Goal: Information Seeking & Learning: Learn about a topic

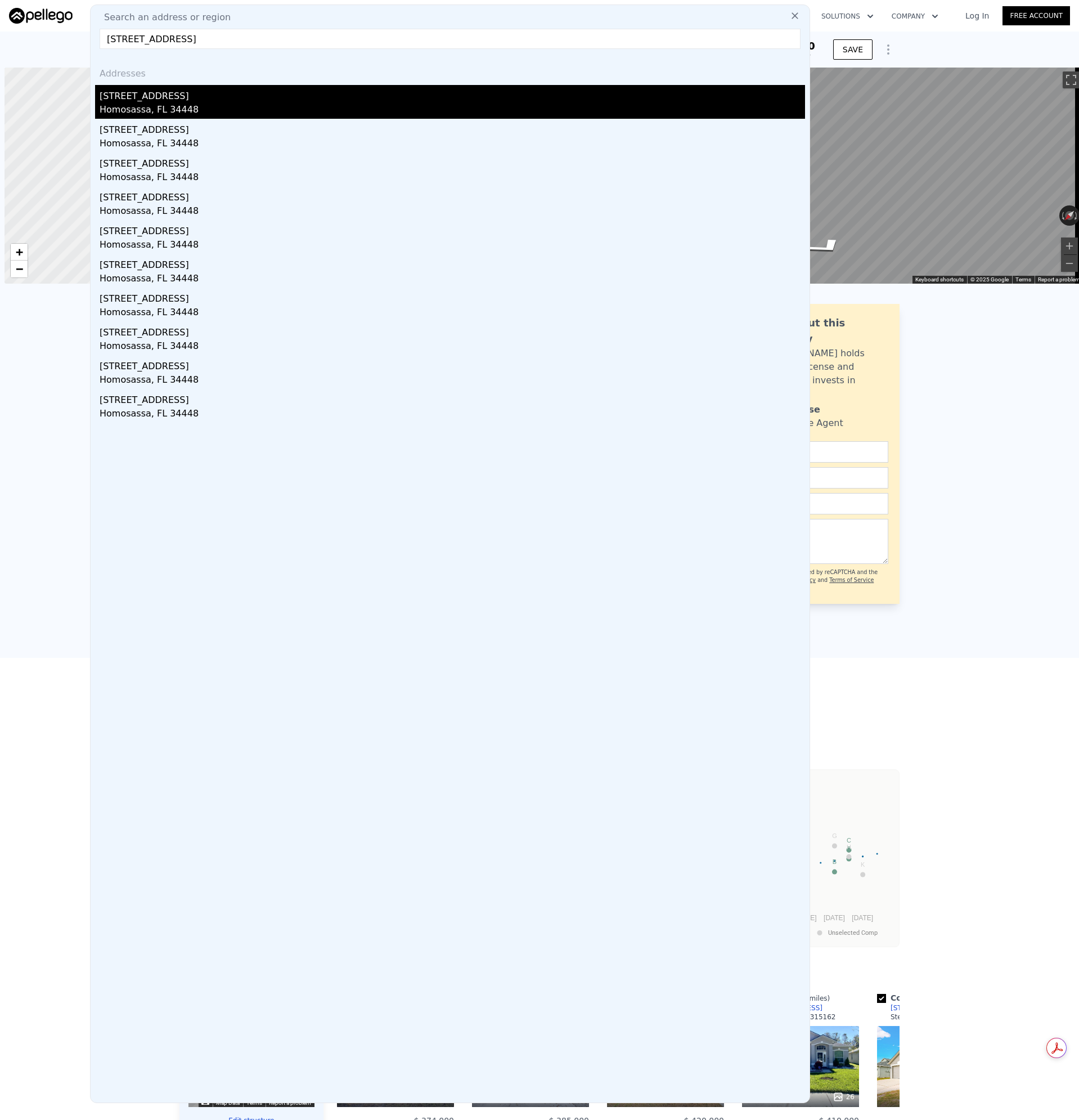
click at [129, 112] on div "Homosassa, FL 34448" at bounding box center [453, 111] width 706 height 16
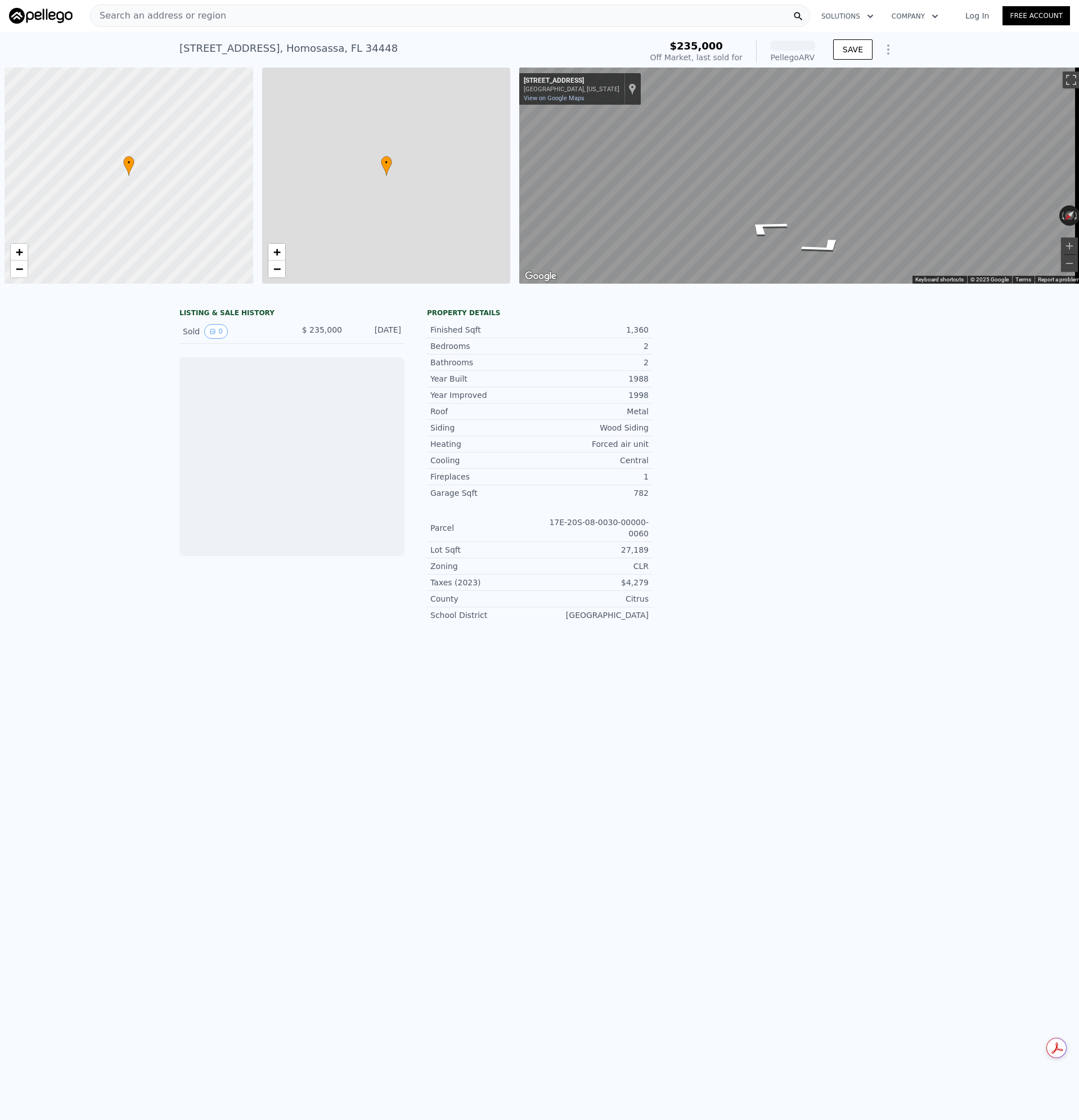
scroll to position [0, 5]
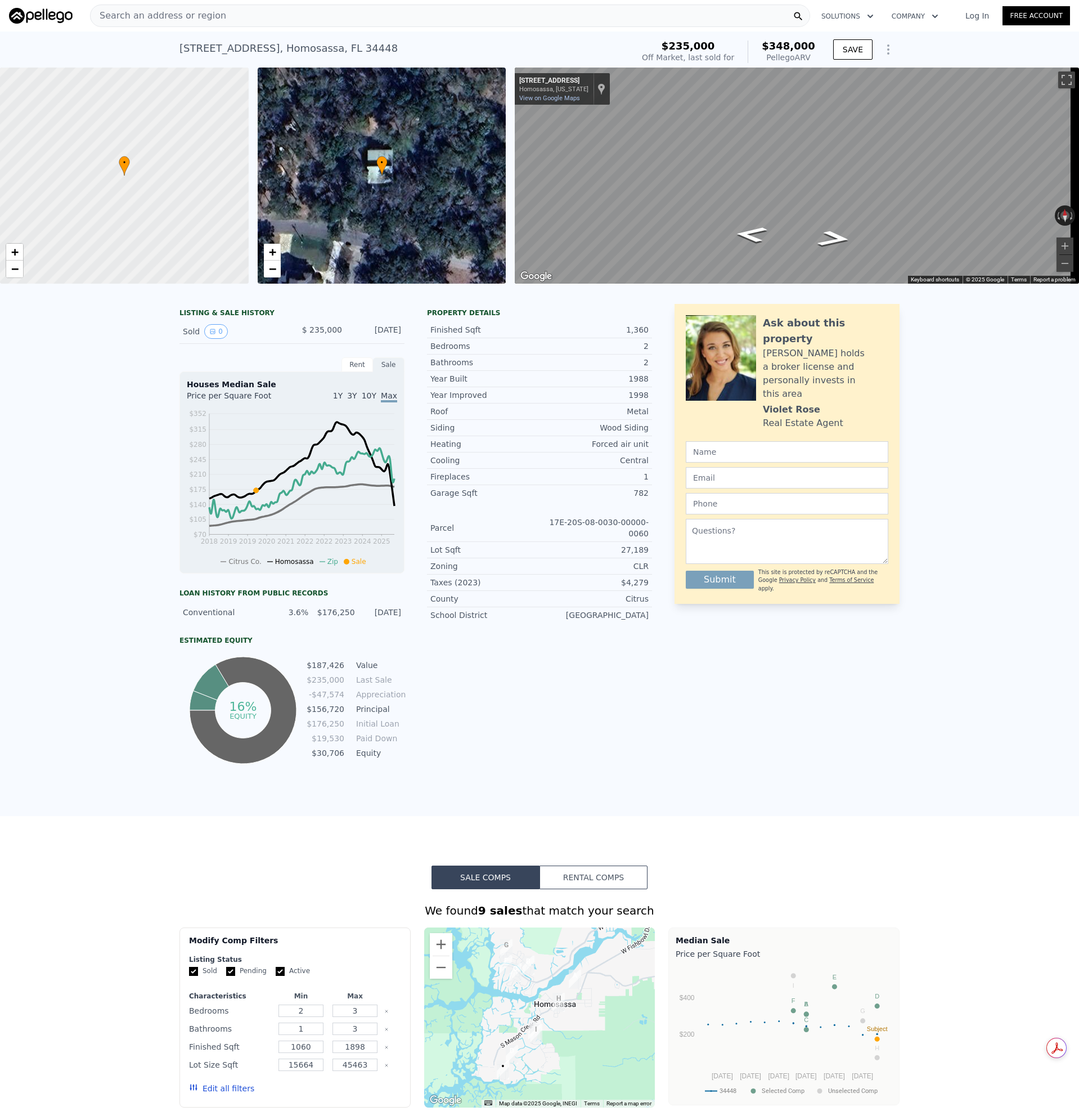
click at [203, 16] on span "Search an address or region" at bounding box center [158, 16] width 136 height 14
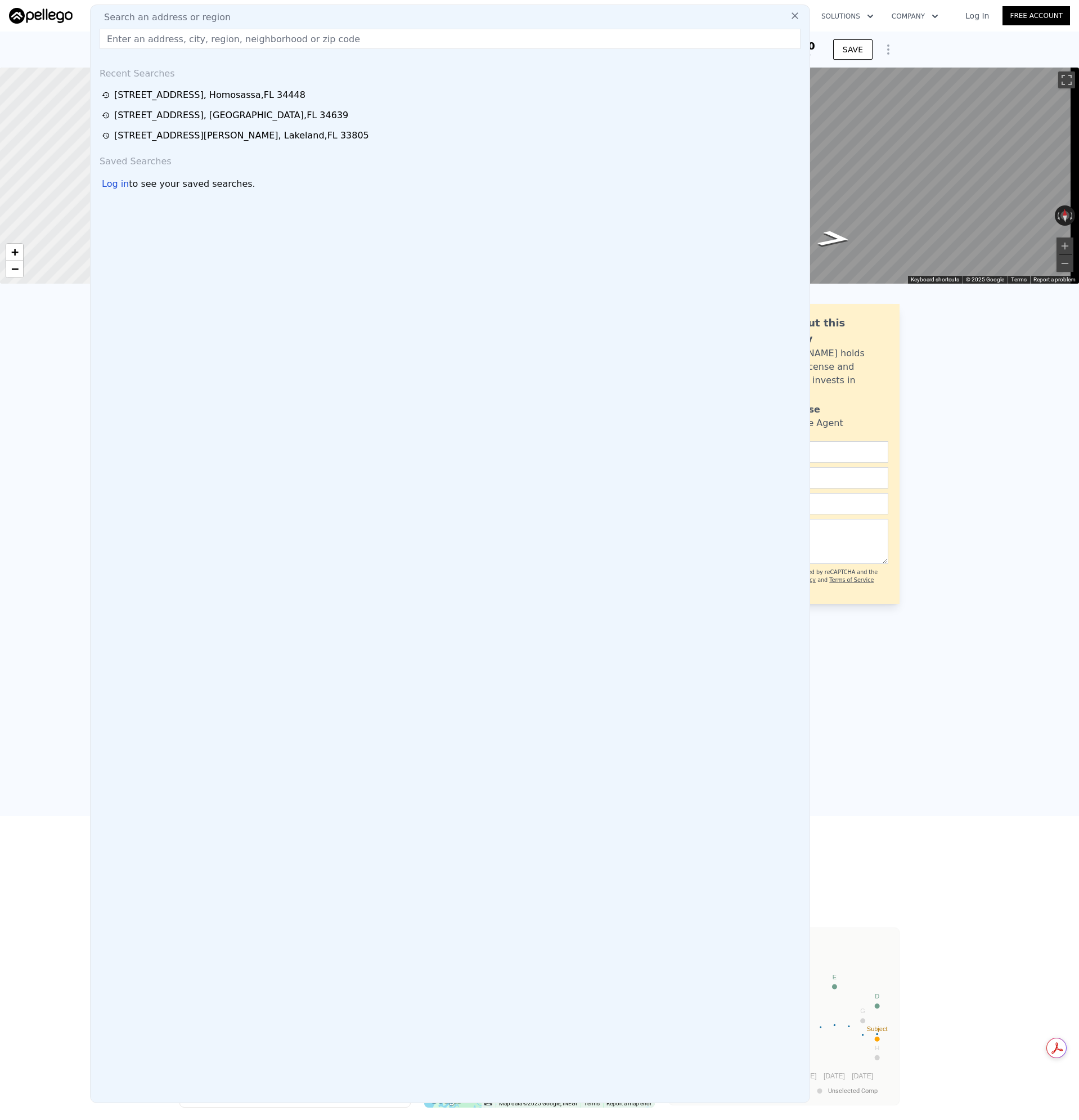
type input "[STREET_ADDRESS][PERSON_NAME][PERSON_NAME]"
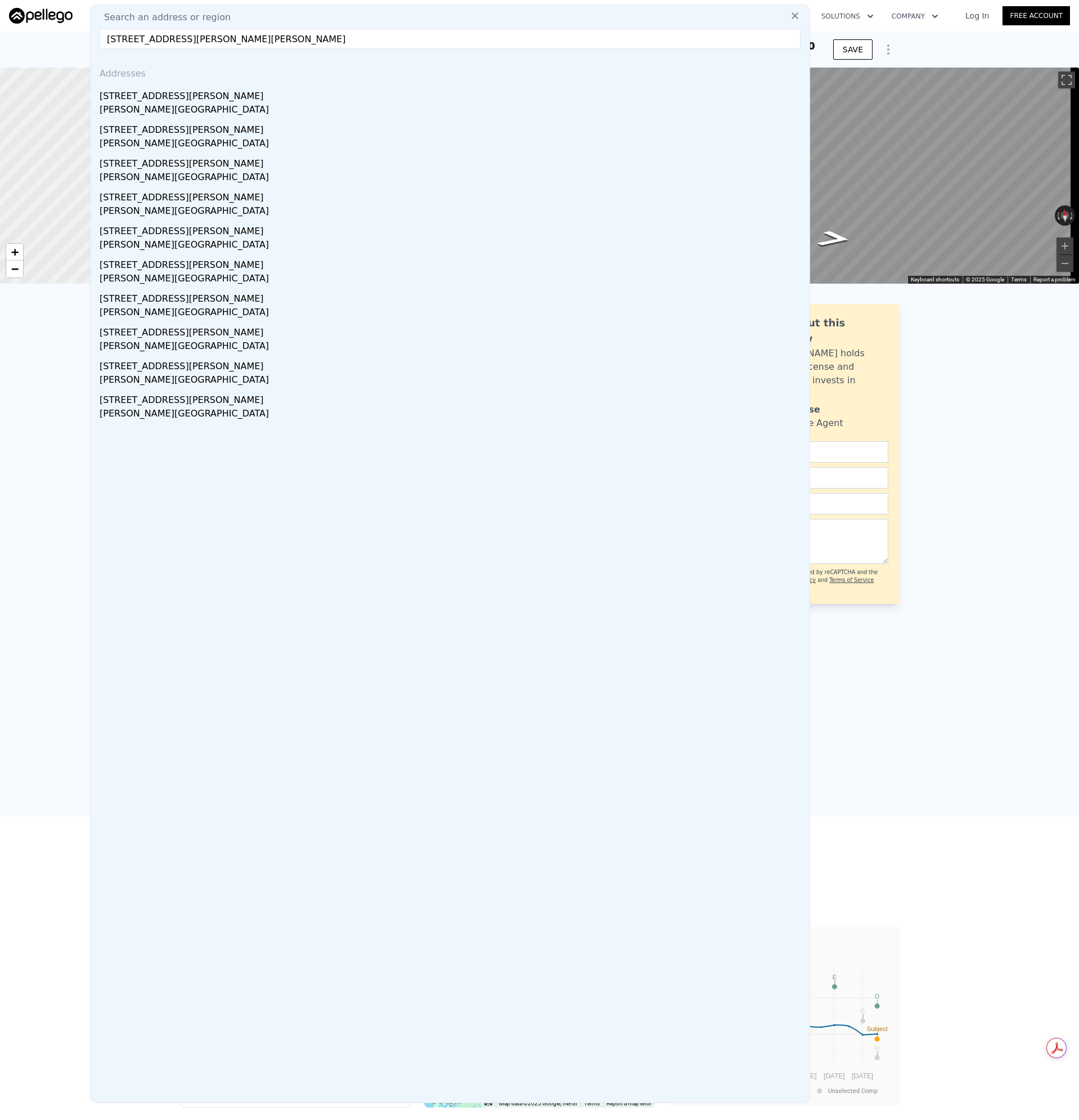
click at [138, 96] on div "[STREET_ADDRESS][PERSON_NAME]" at bounding box center [453, 94] width 706 height 18
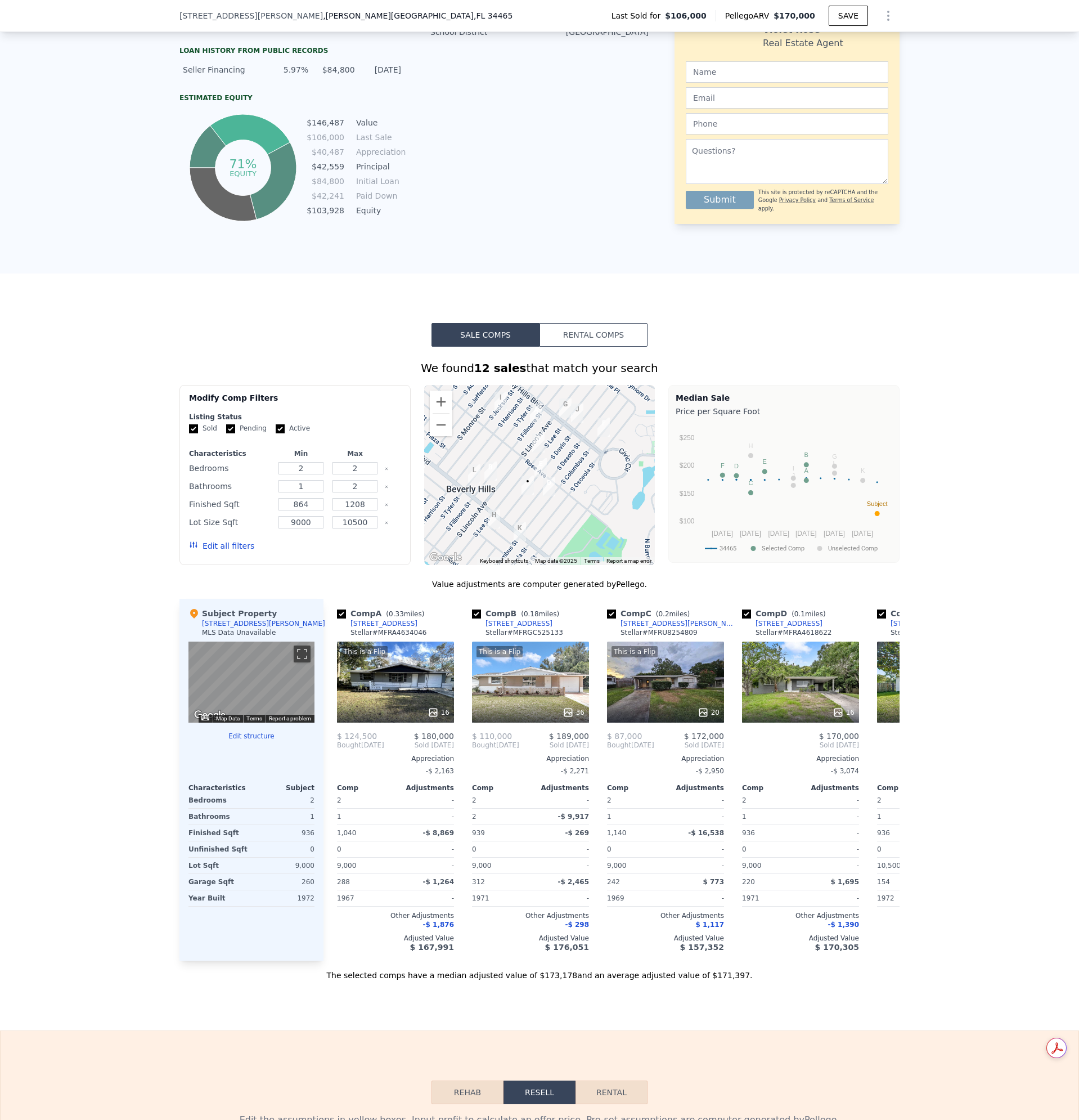
scroll to position [638, 0]
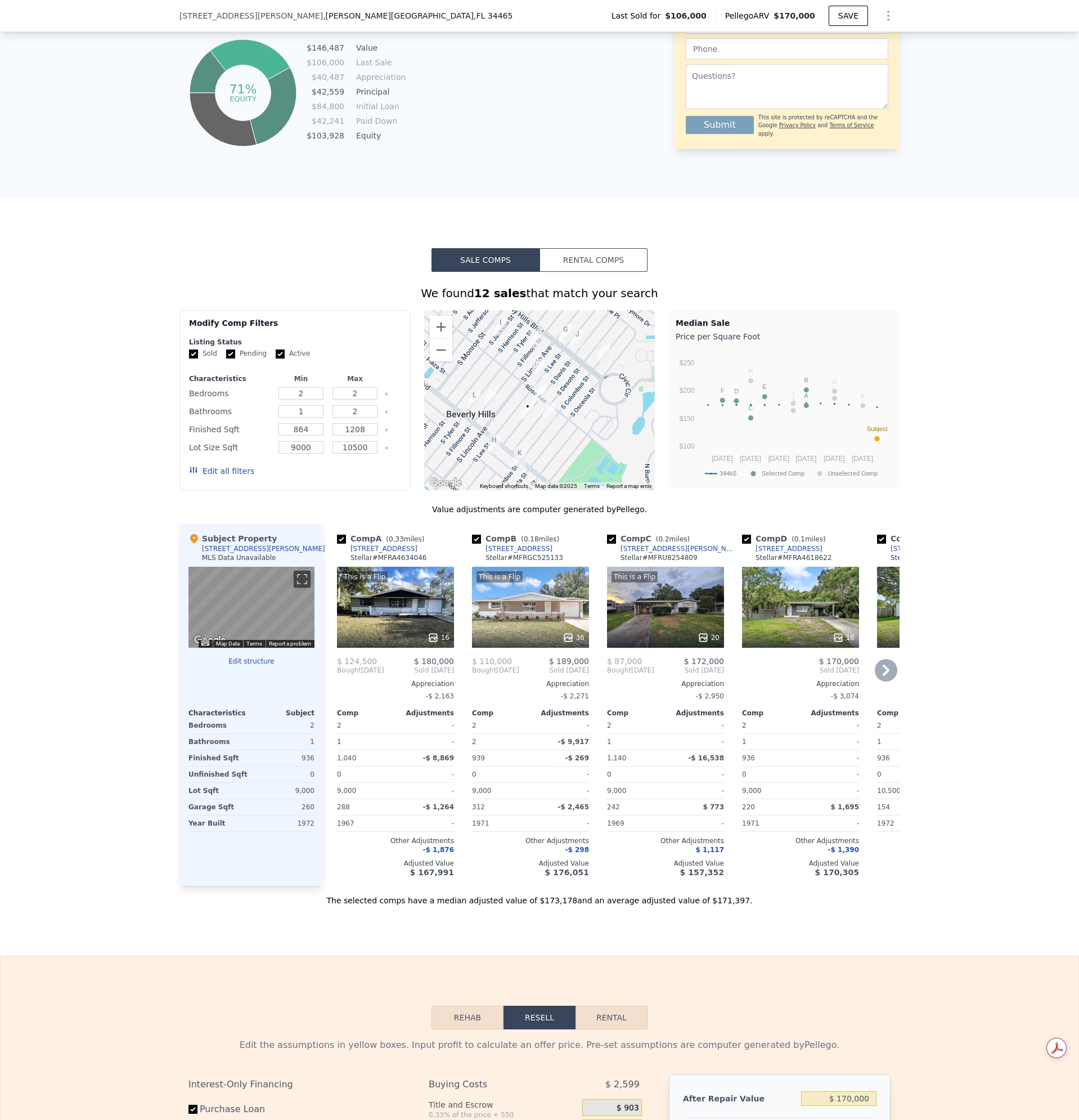
click at [380, 604] on div "This is a Flip 16" at bounding box center [396, 608] width 117 height 81
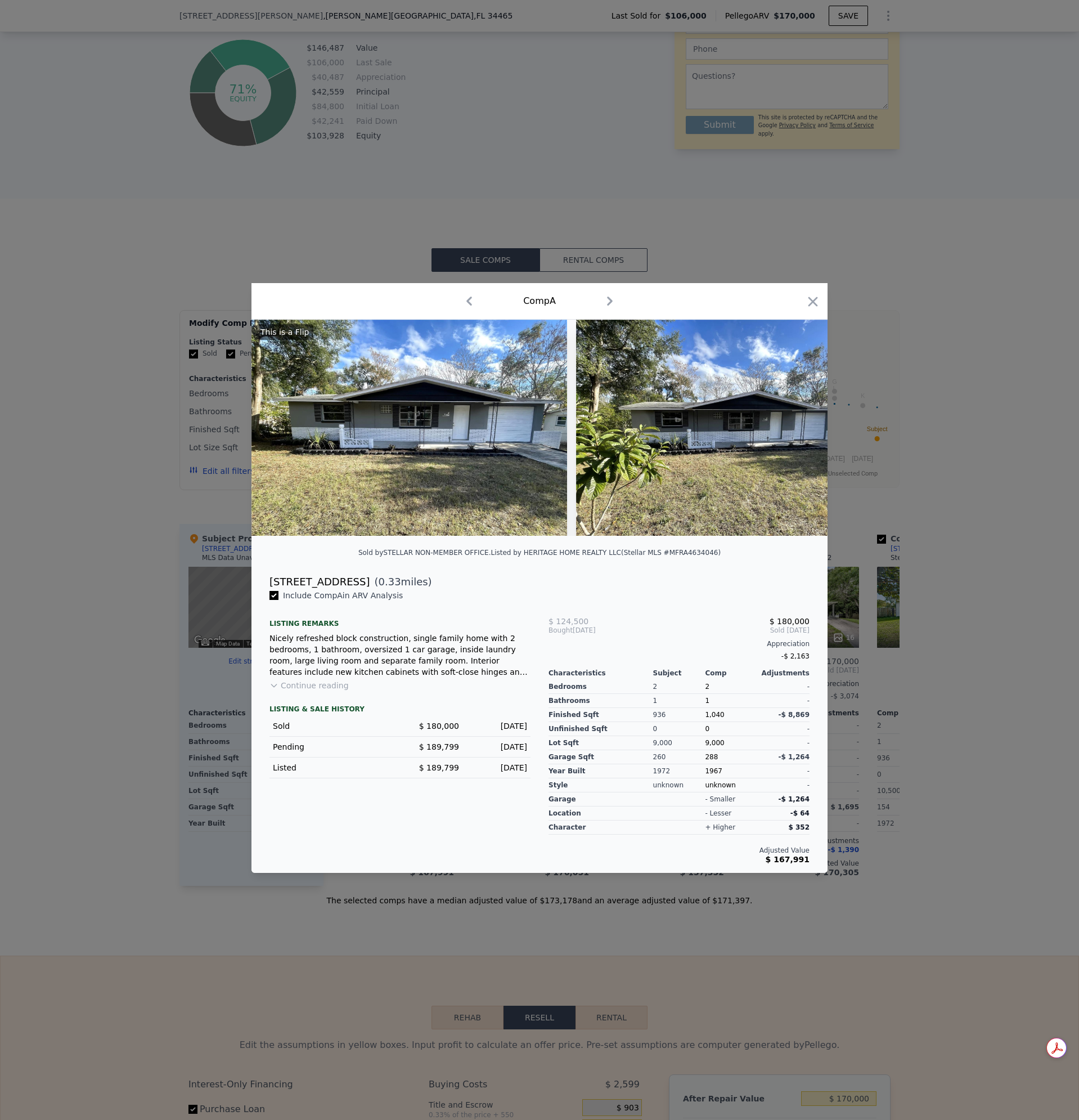
click at [321, 691] on button "Continue reading" at bounding box center [309, 685] width 79 height 11
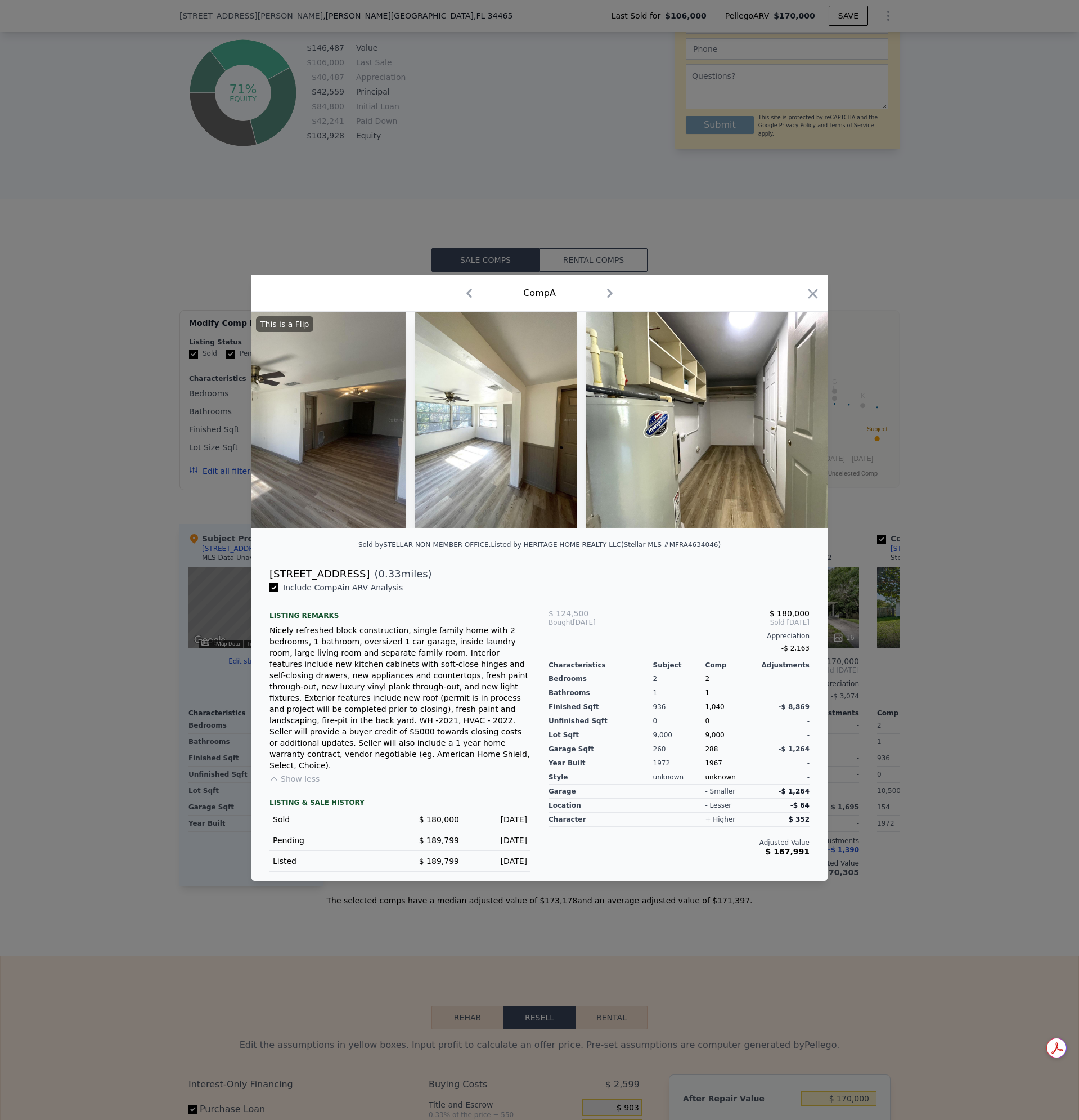
scroll to position [0, 3953]
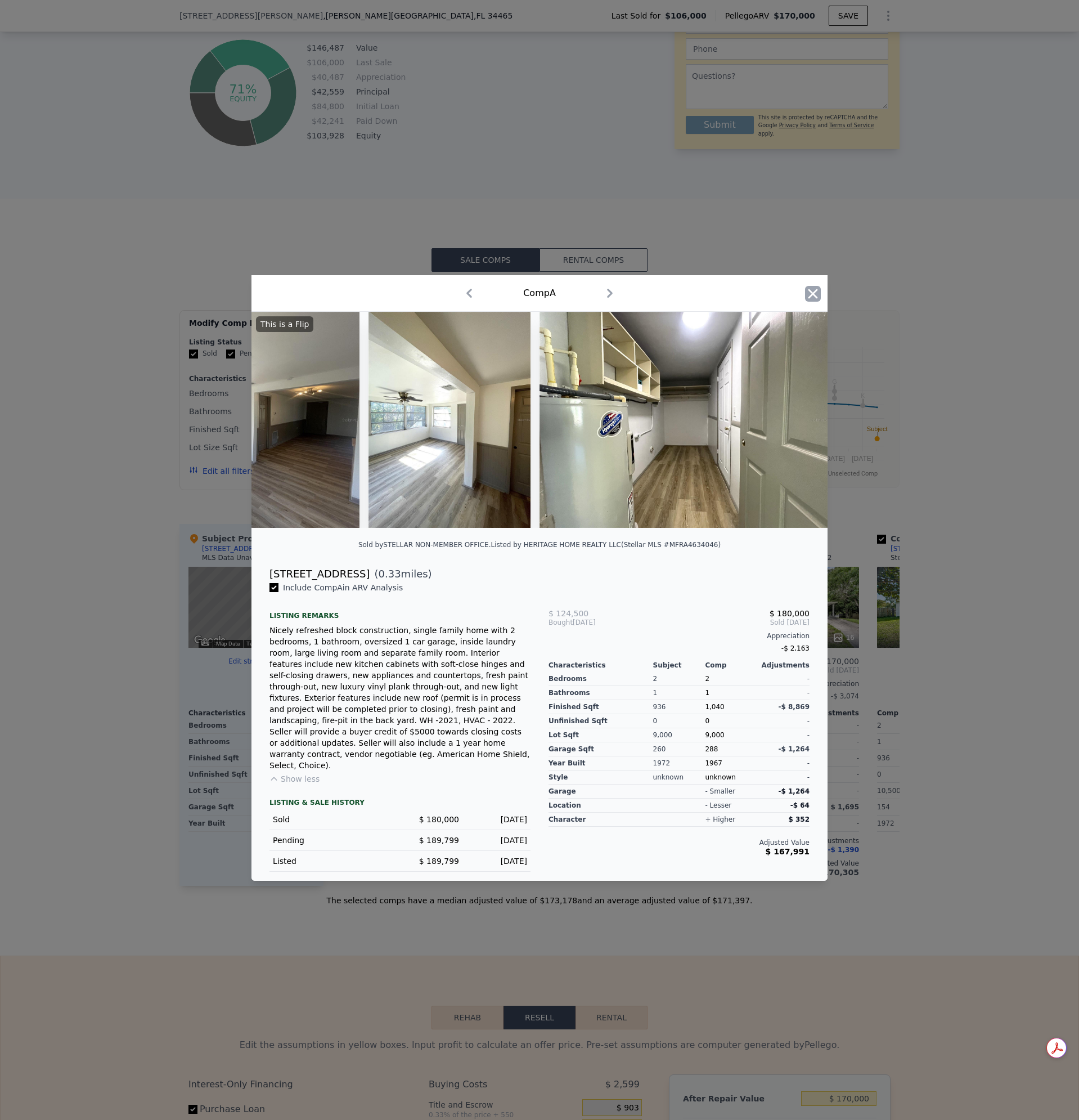
click at [815, 295] on icon "button" at bounding box center [813, 294] width 16 height 16
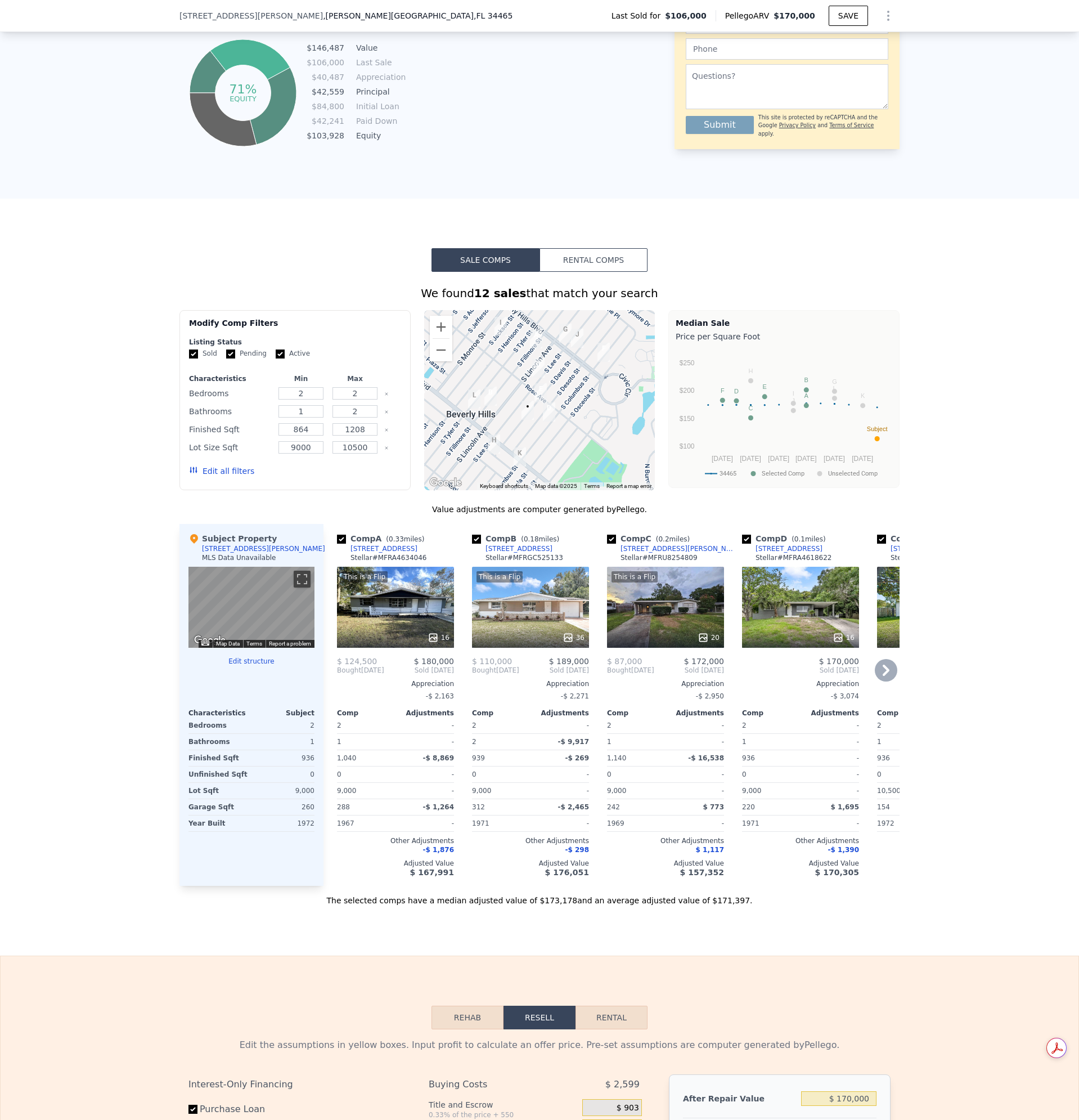
click at [500, 626] on div "This is a Flip 36" at bounding box center [531, 608] width 117 height 81
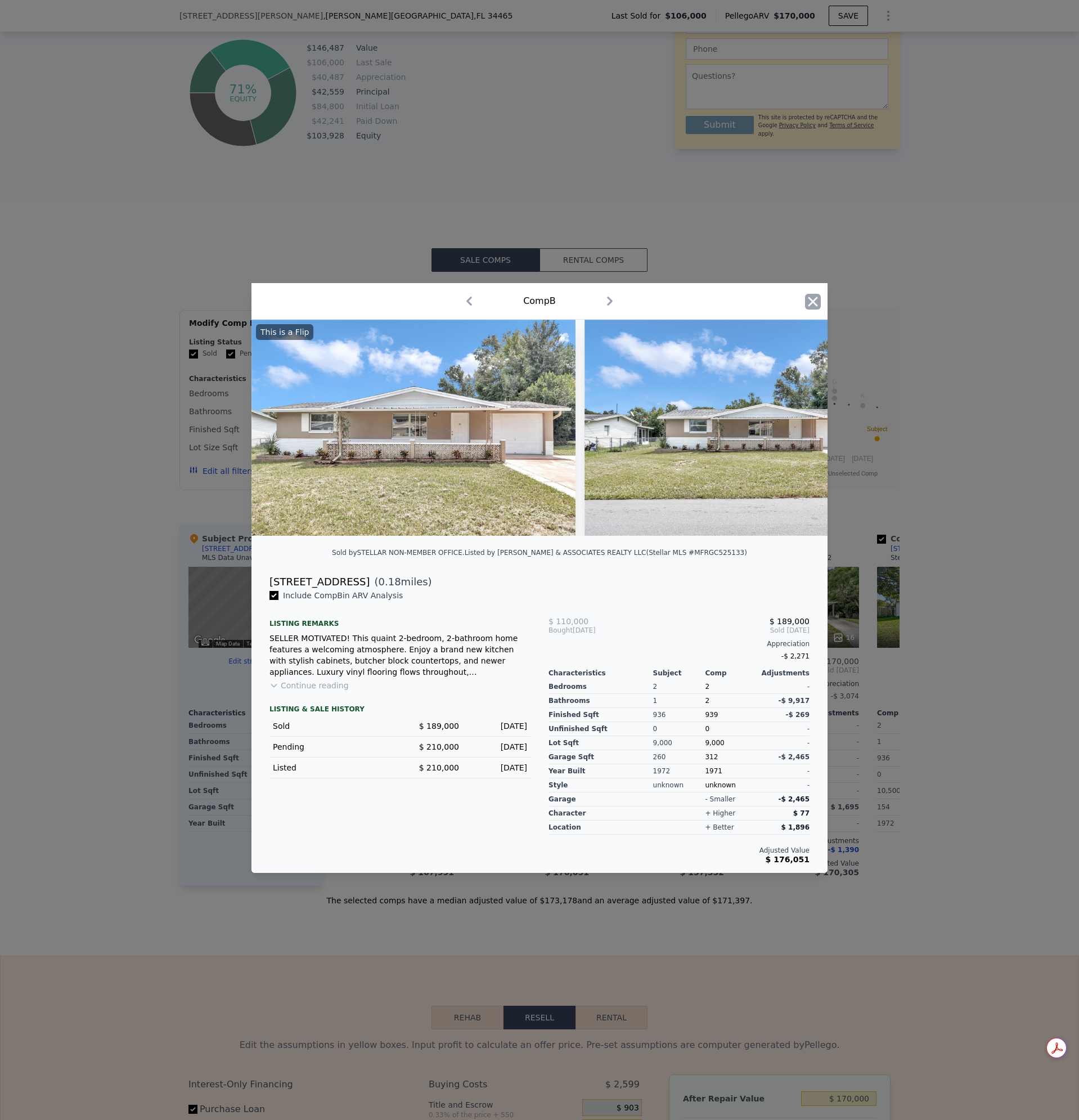
click at [810, 297] on icon "button" at bounding box center [813, 302] width 16 height 16
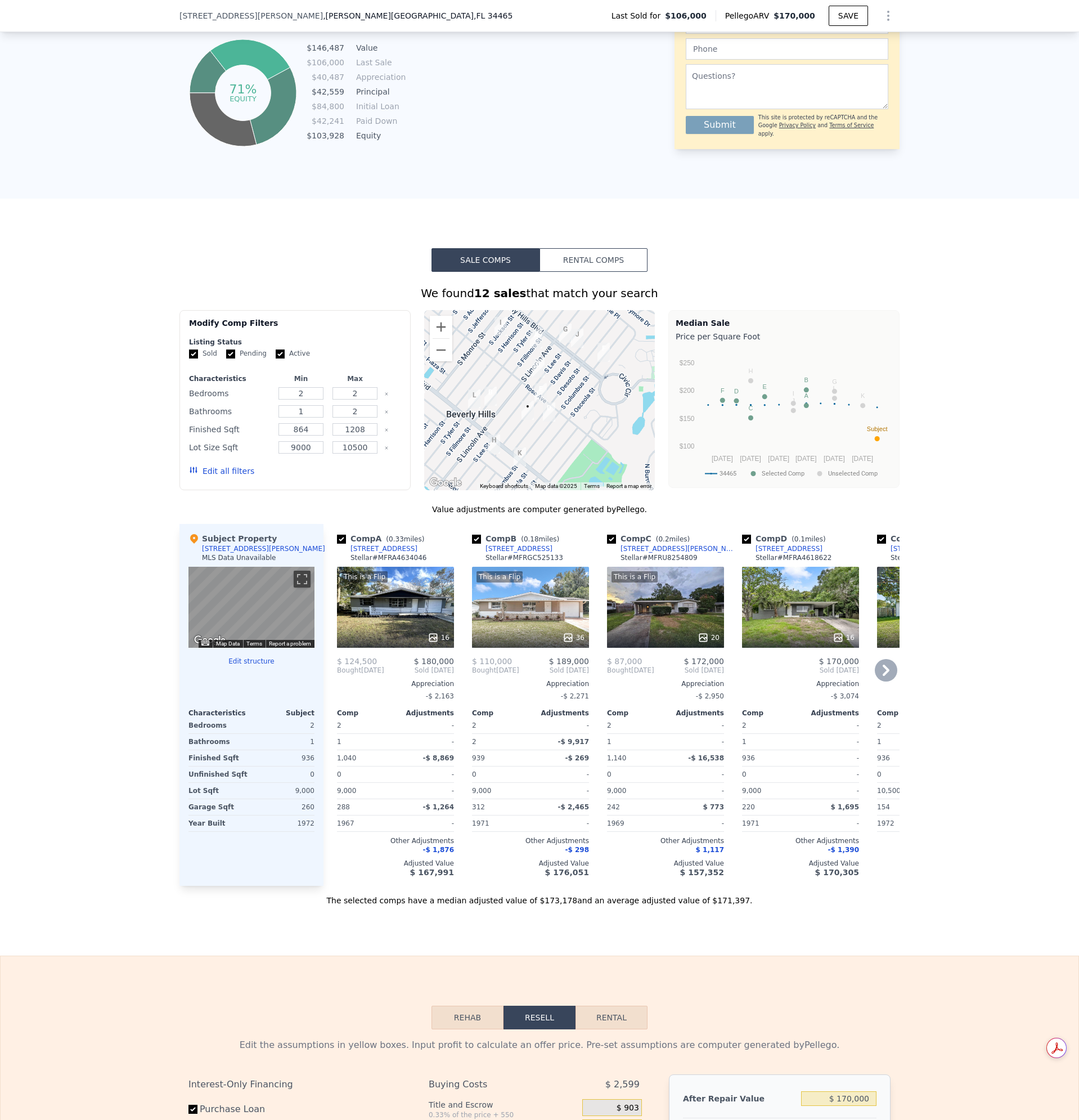
click at [518, 631] on div "This is a Flip 36" at bounding box center [531, 608] width 117 height 81
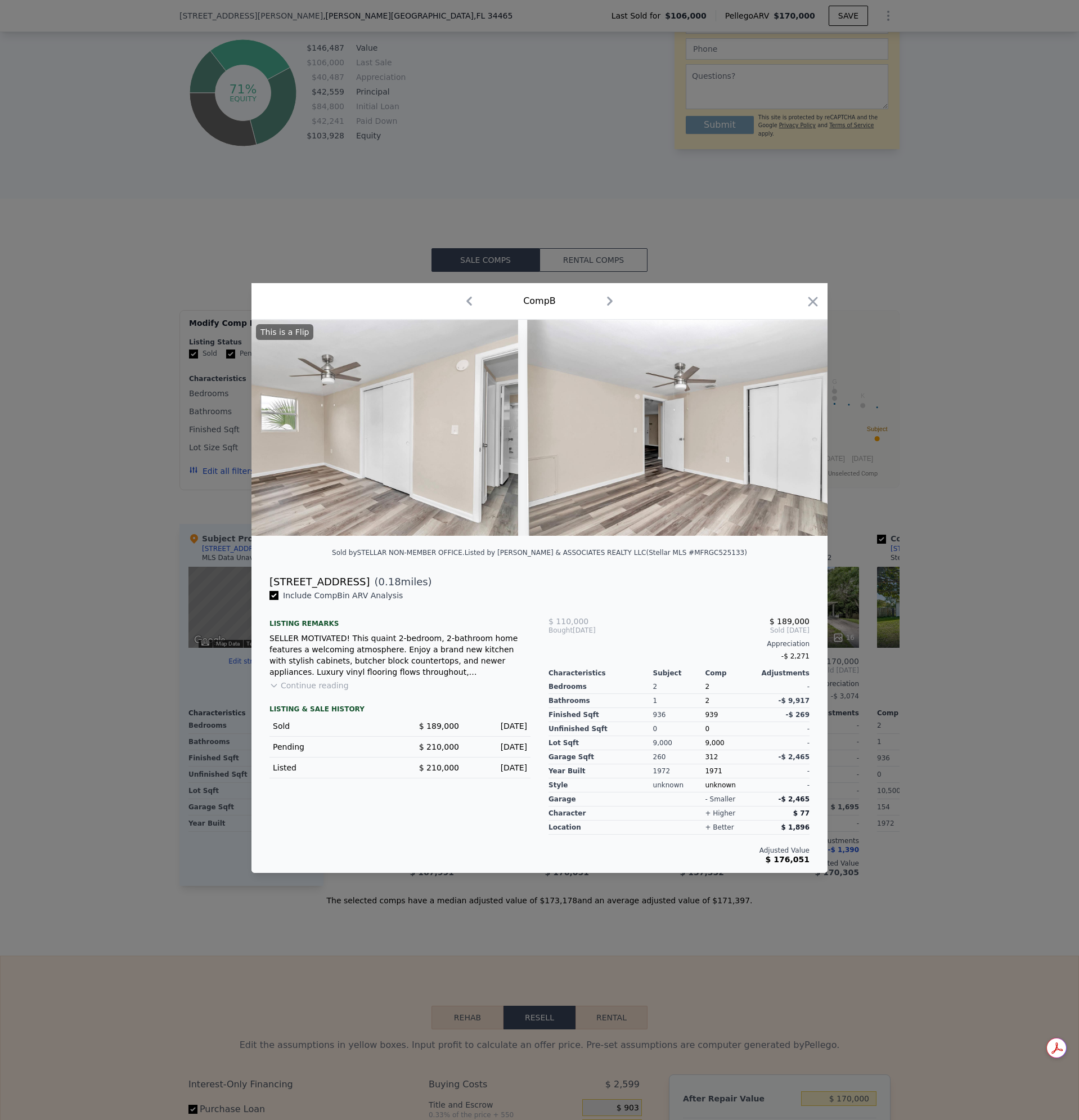
scroll to position [0, 11268]
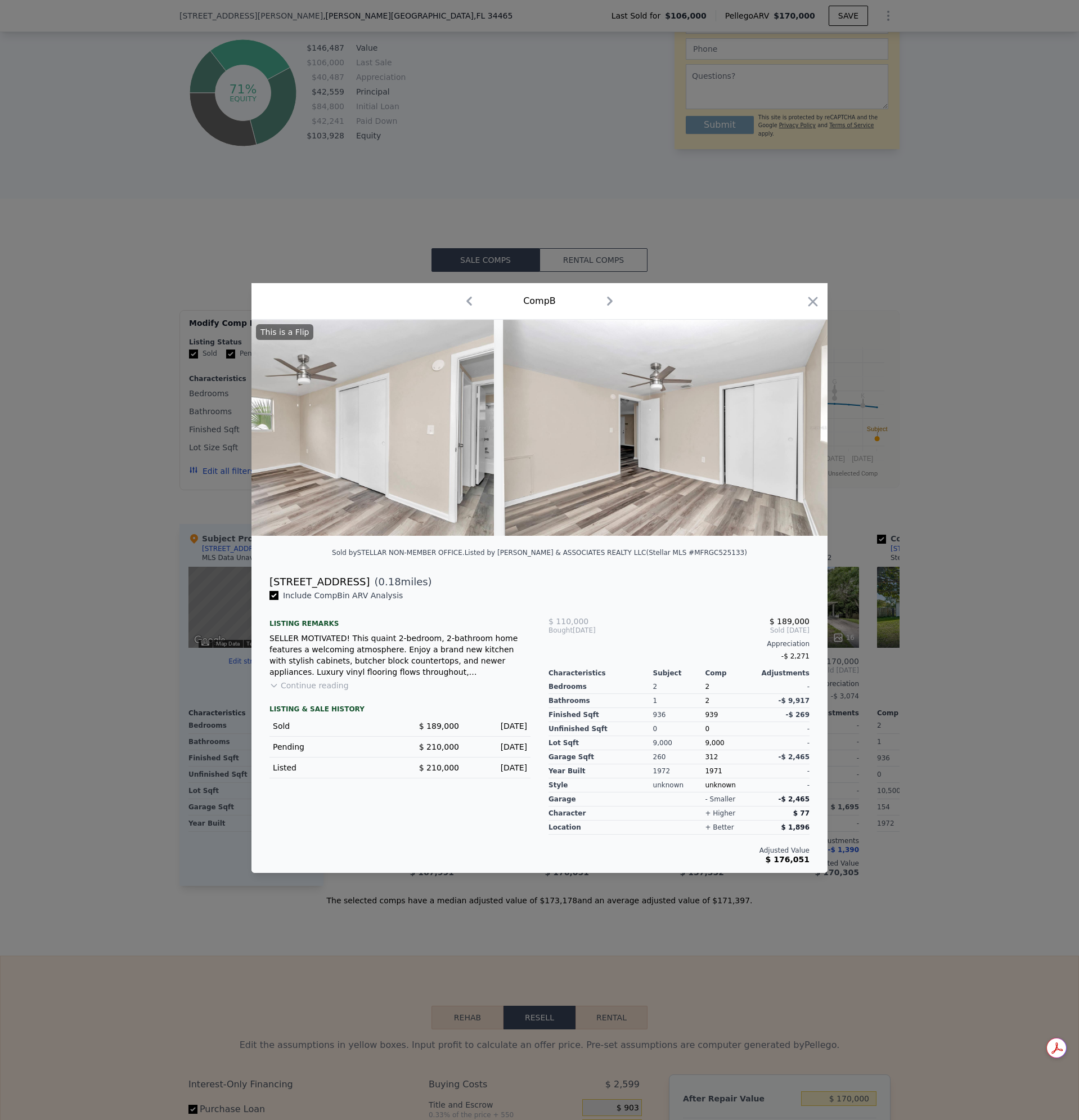
click at [811, 308] on div at bounding box center [813, 304] width 16 height 20
click at [808, 294] on icon "button" at bounding box center [813, 302] width 16 height 16
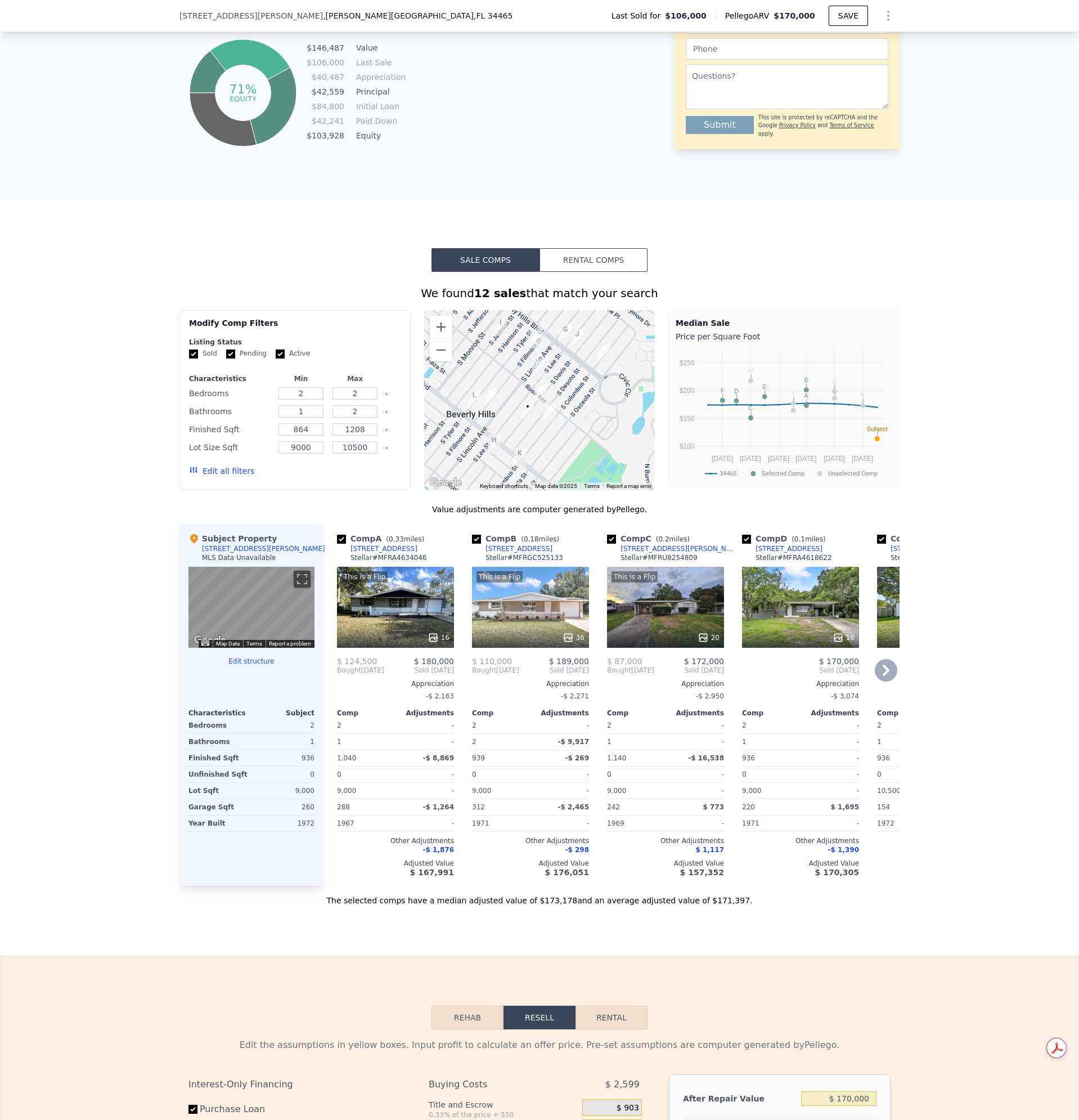
click at [681, 623] on div "This is a Flip 20" at bounding box center [665, 608] width 117 height 81
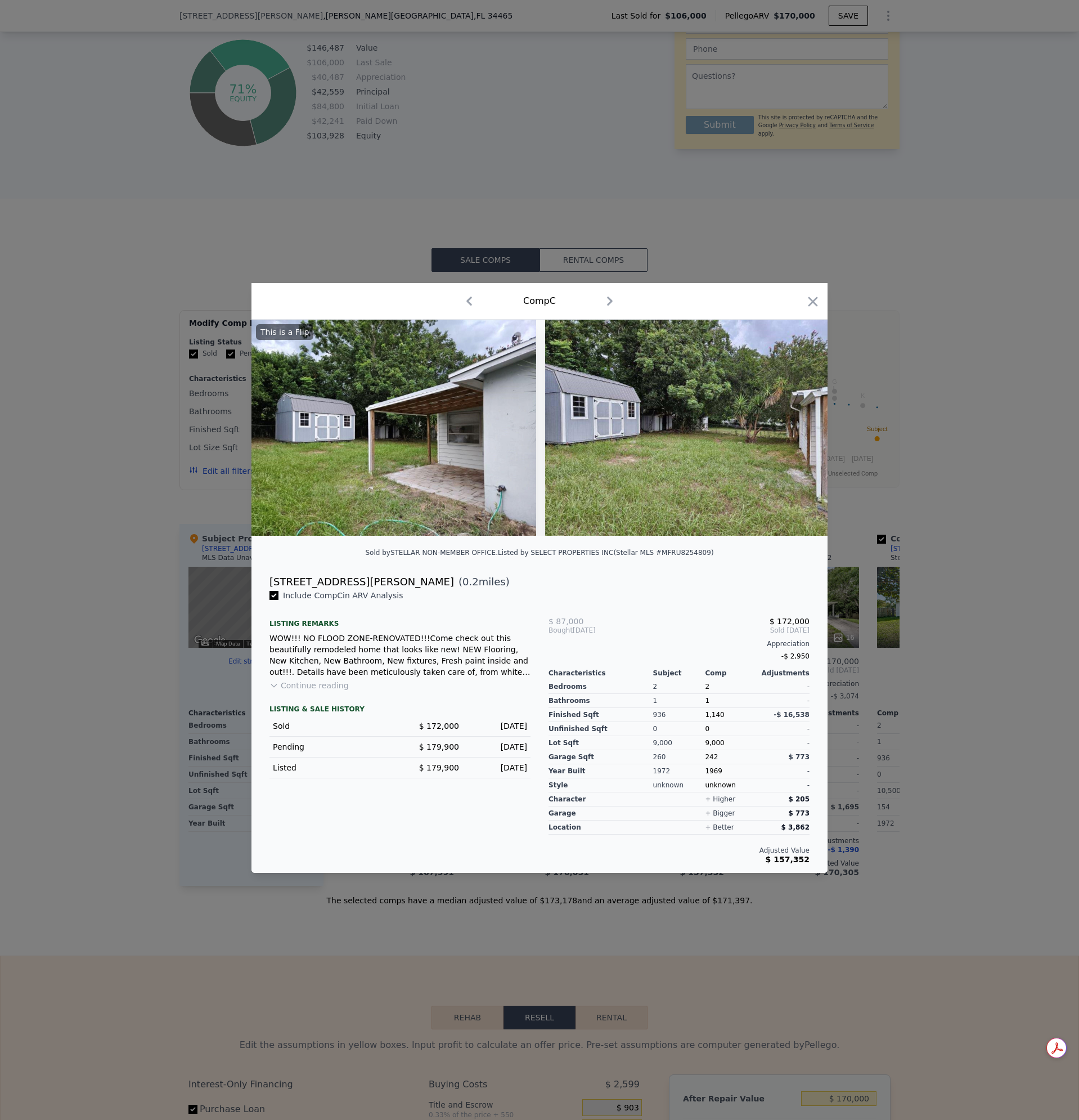
scroll to position [0, 4727]
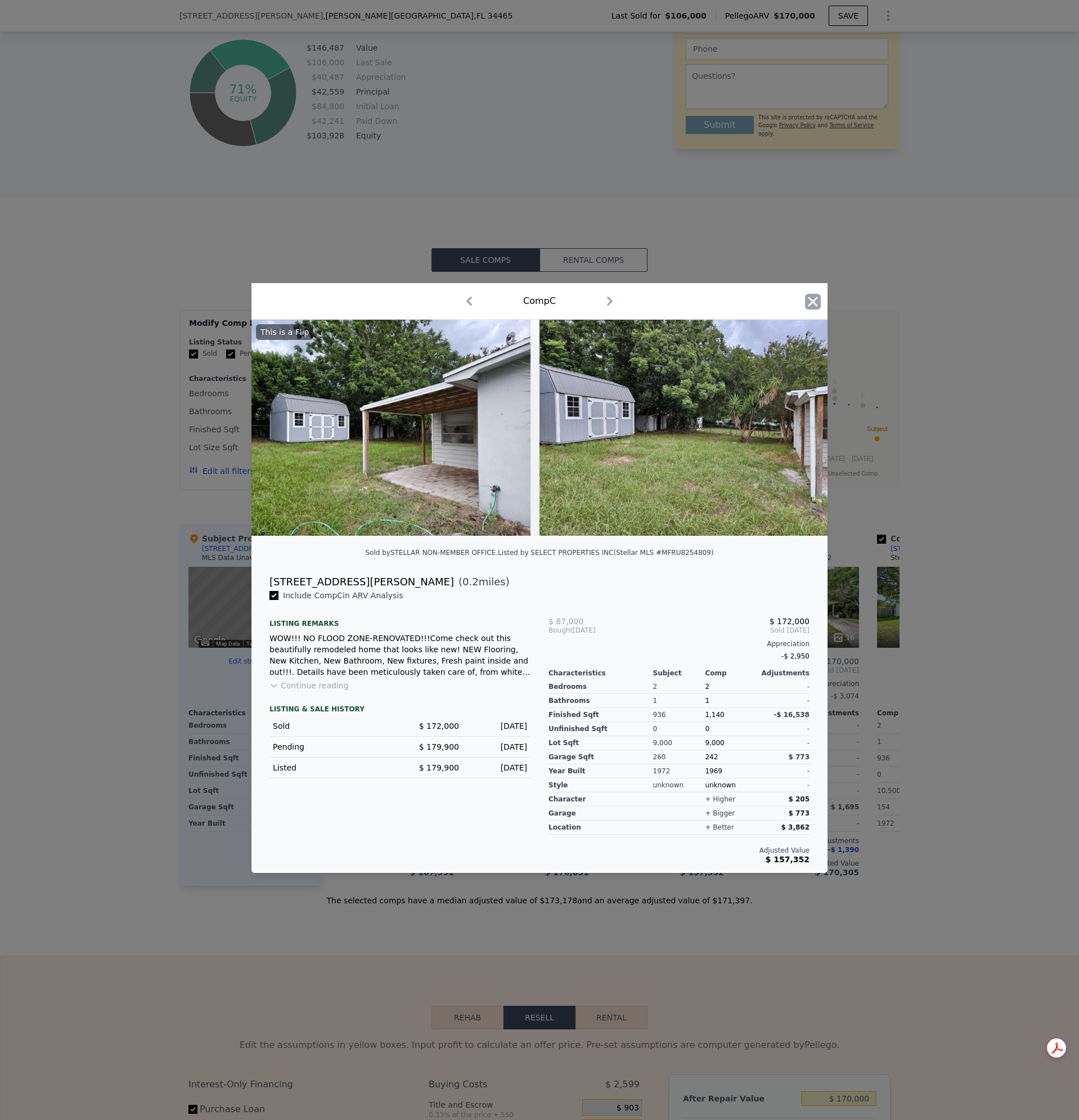
click at [815, 298] on icon "button" at bounding box center [813, 302] width 16 height 16
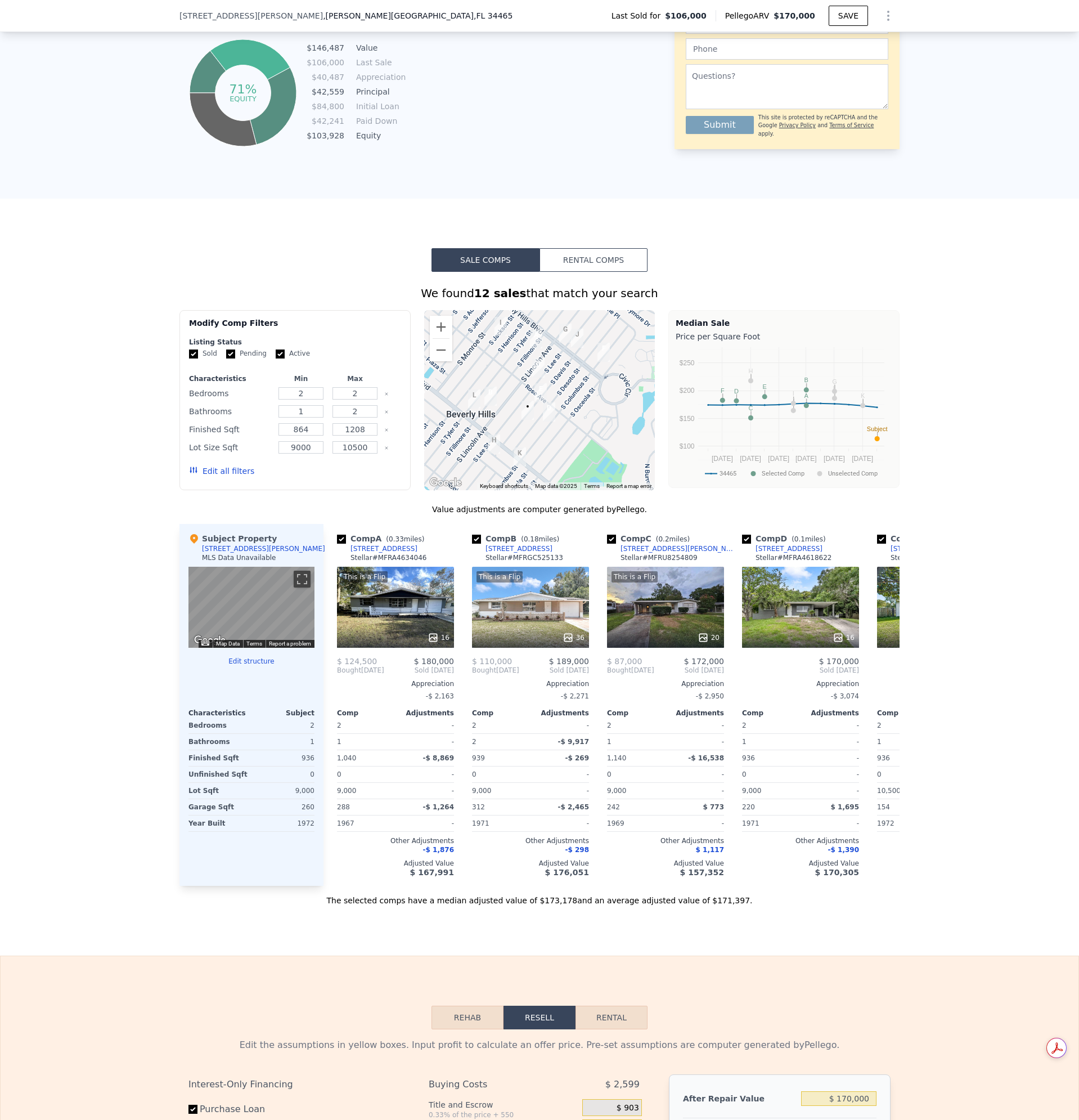
click at [940, 475] on div "We found 12 sales that match your search Filters Map Prices Modify Comp Filters…" at bounding box center [539, 589] width 1079 height 634
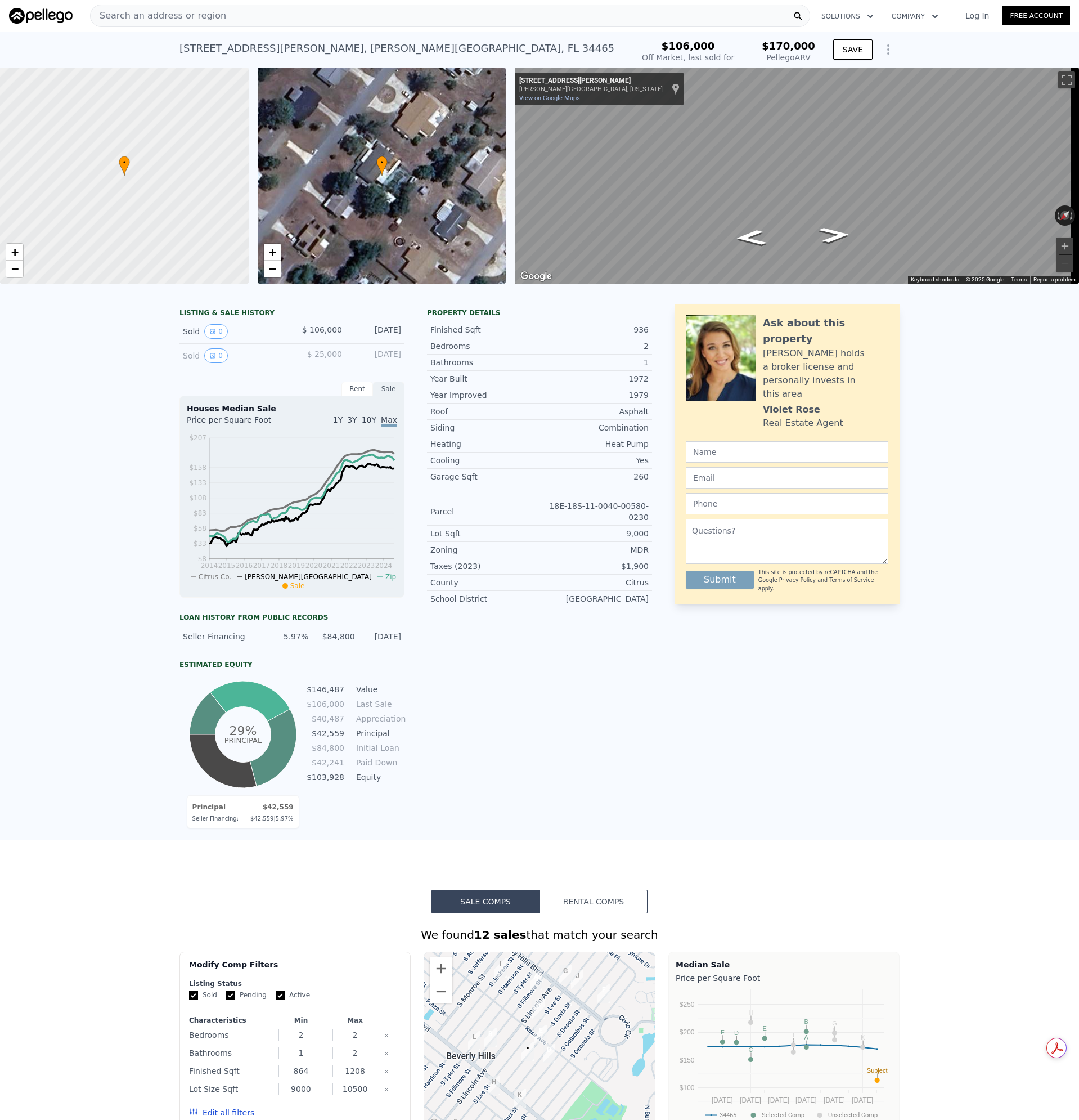
click at [195, 16] on span "Search an address or region" at bounding box center [158, 16] width 136 height 14
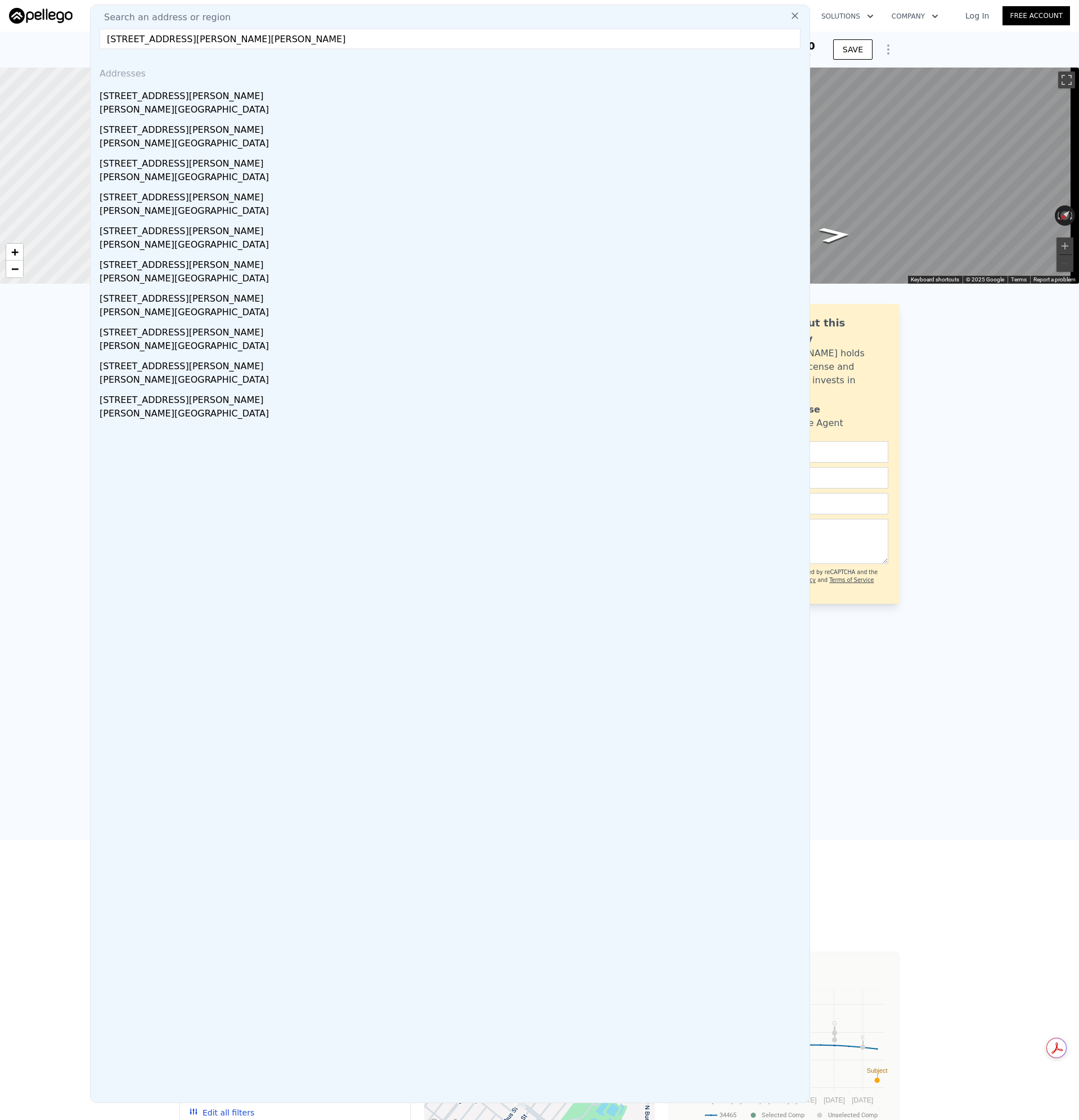
click at [106, 36] on input "[STREET_ADDRESS][PERSON_NAME][PERSON_NAME]" at bounding box center [450, 39] width 701 height 20
type input "[STREET_ADDRESS][PERSON_NAME][PERSON_NAME]"
click at [142, 93] on div "[STREET_ADDRESS][PERSON_NAME]" at bounding box center [453, 94] width 706 height 18
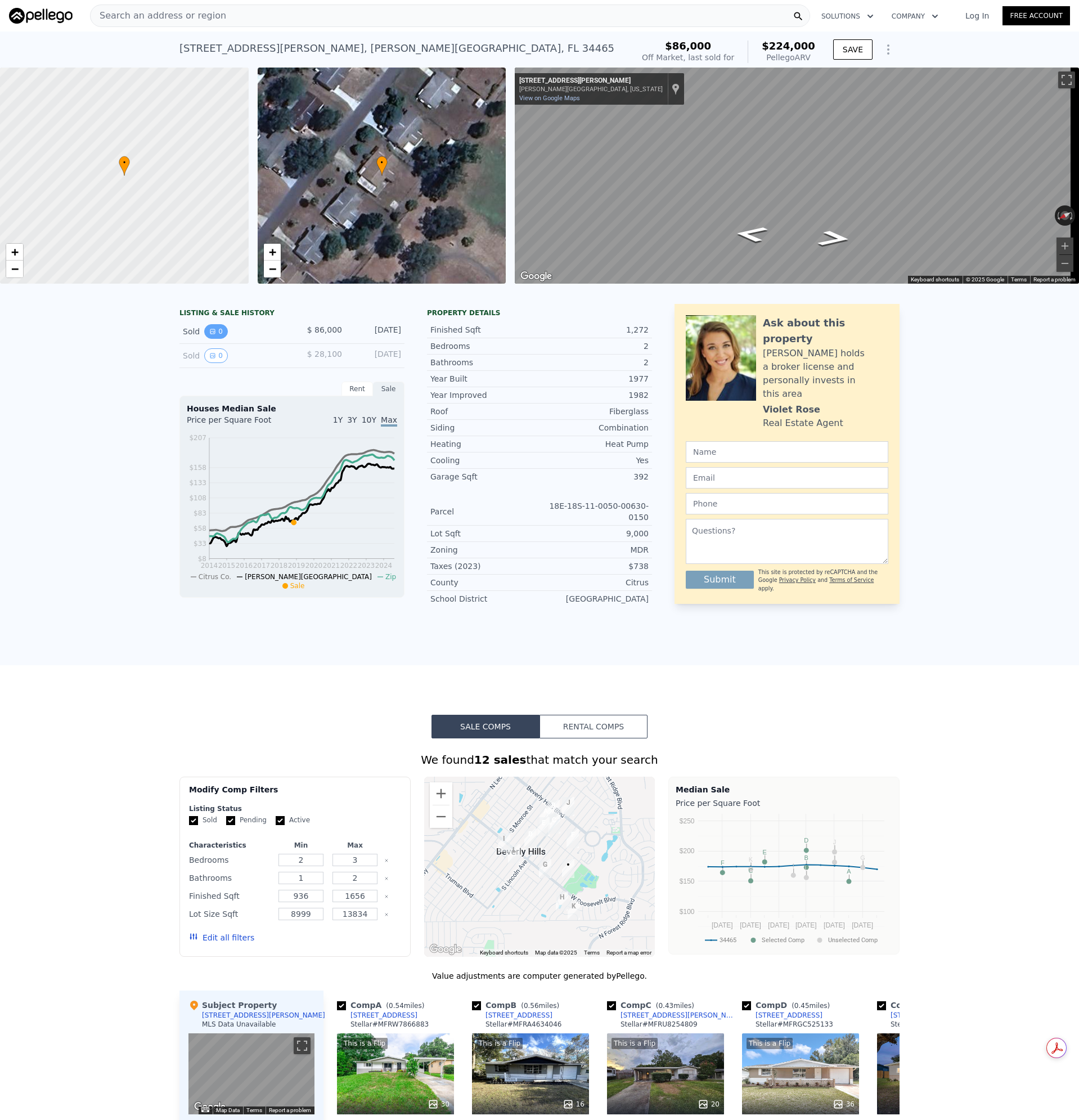
click at [214, 339] on button "0" at bounding box center [216, 331] width 24 height 14
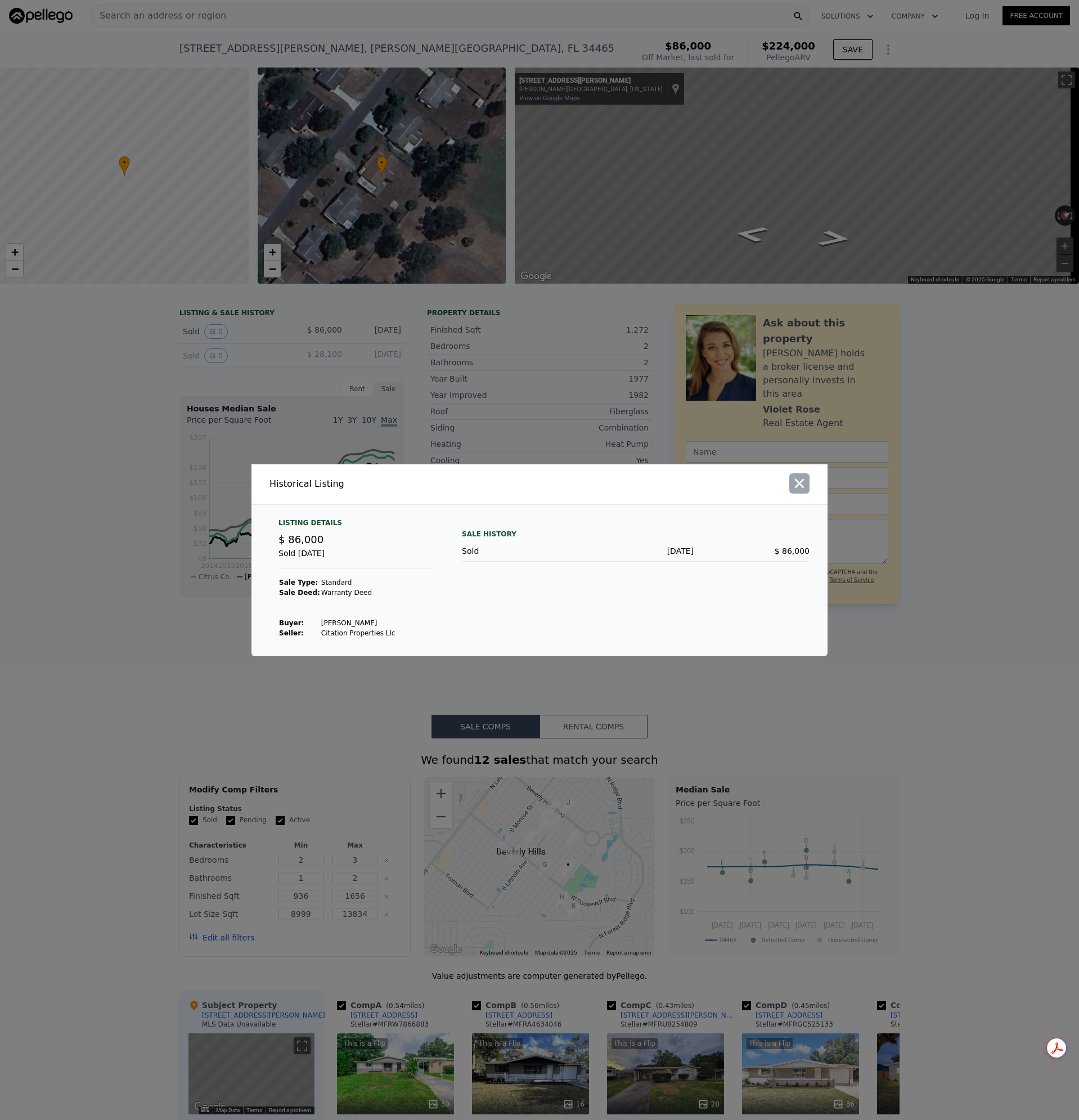
click at [801, 486] on icon "button" at bounding box center [800, 483] width 10 height 10
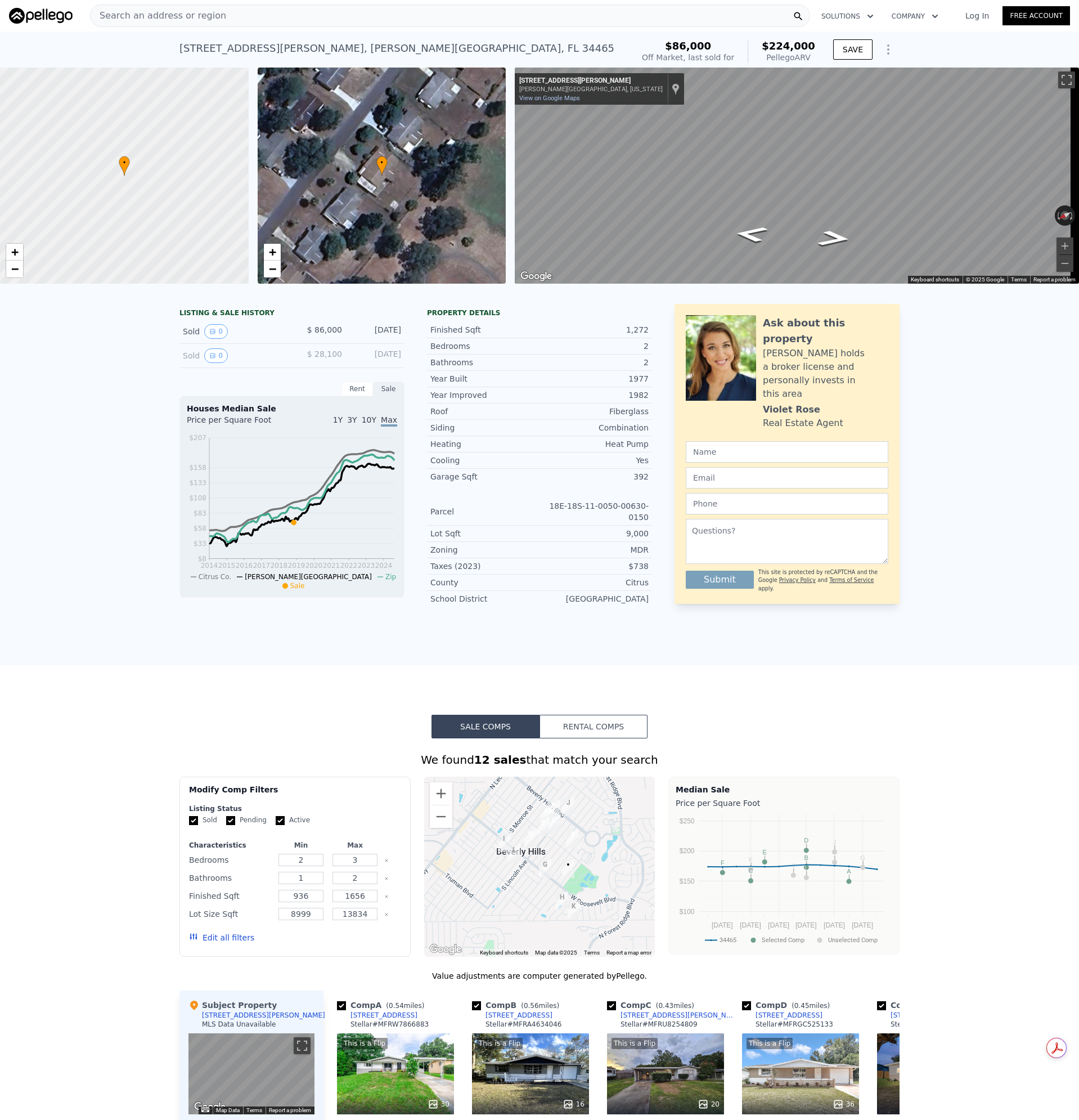
click at [228, 16] on div "Search an address or region" at bounding box center [450, 16] width 720 height 22
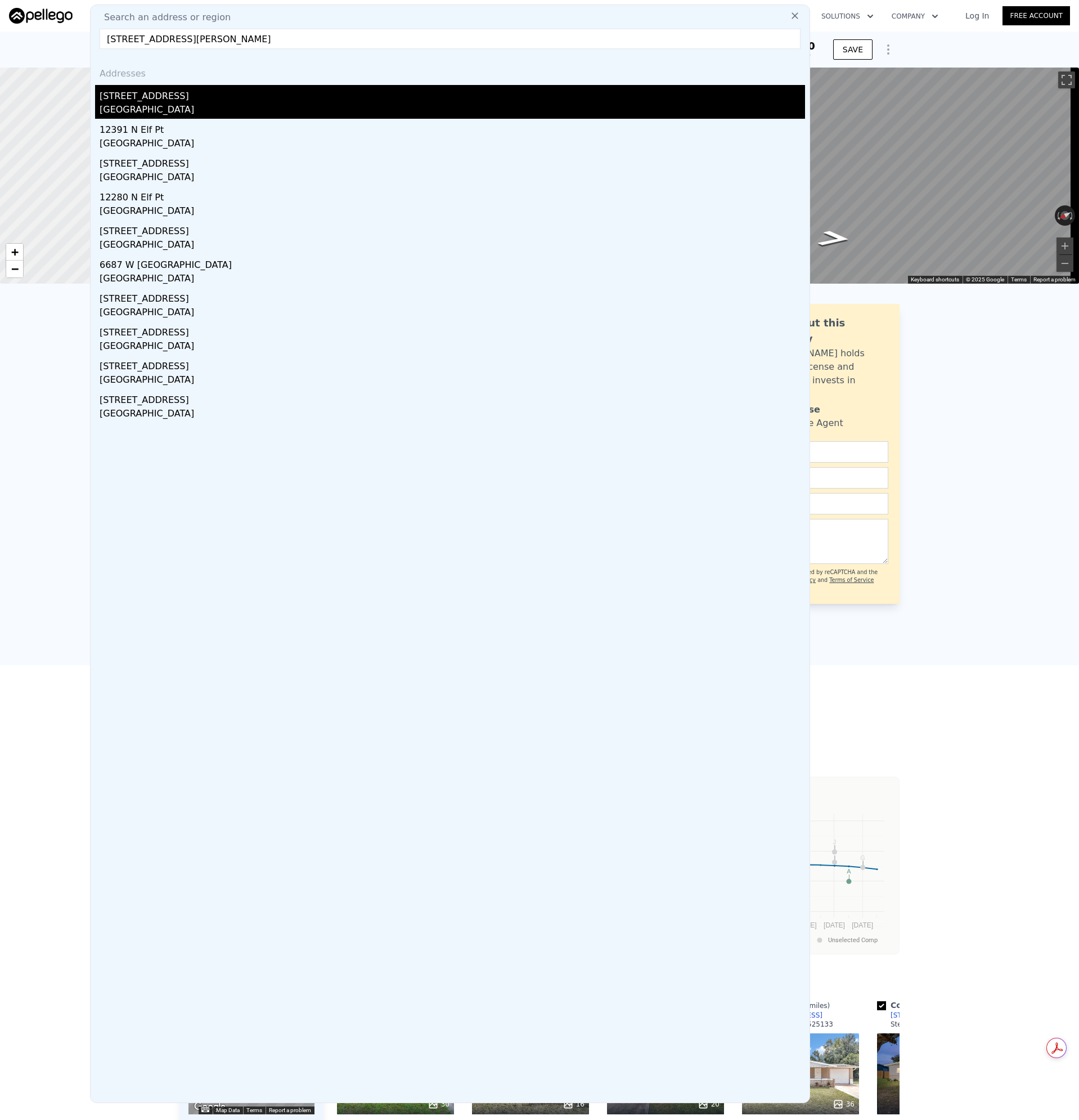
type input "[STREET_ADDRESS][PERSON_NAME]"
click at [118, 105] on div "[GEOGRAPHIC_DATA]" at bounding box center [453, 111] width 706 height 16
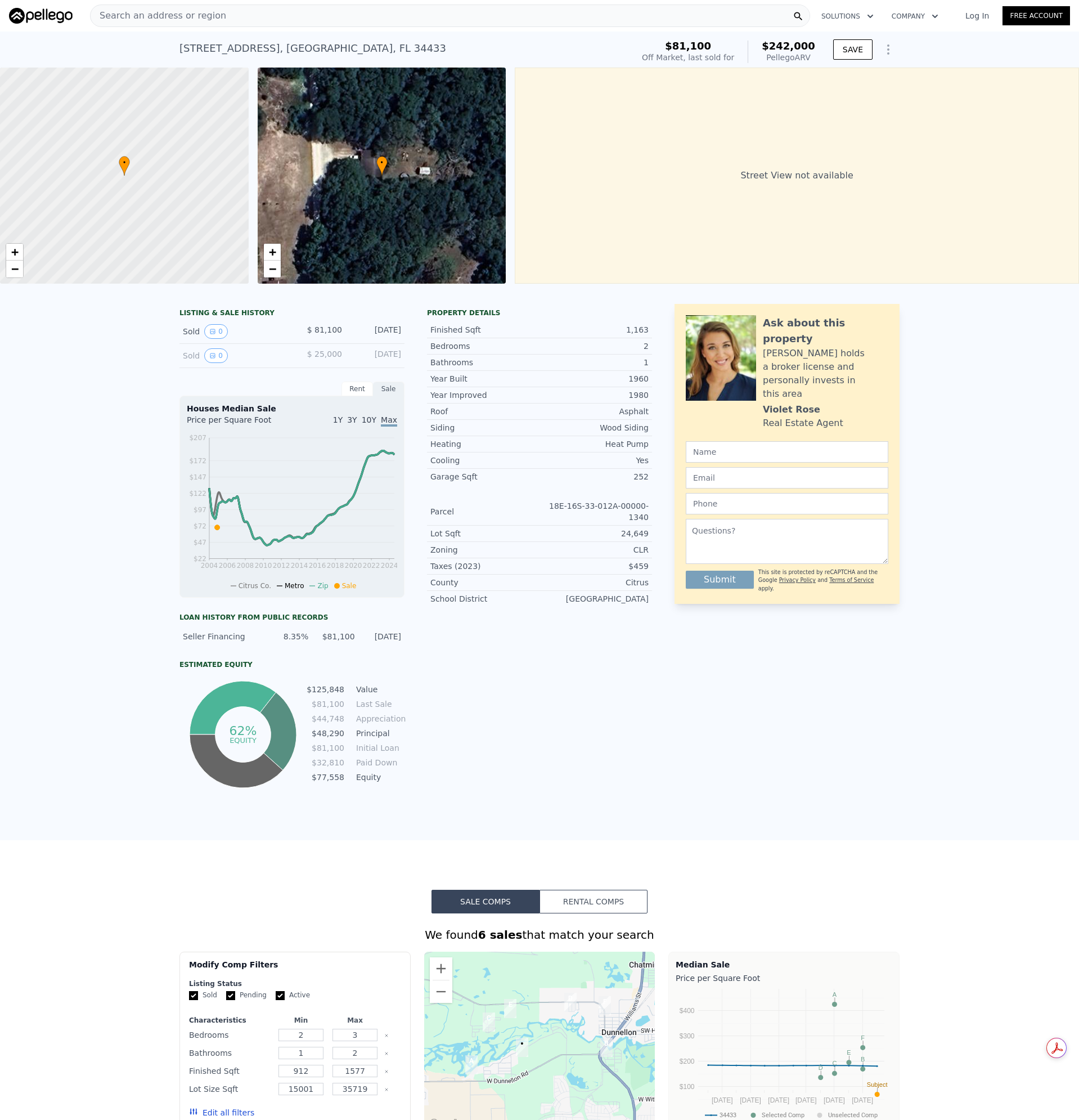
click at [262, 7] on div "Search an address or region" at bounding box center [450, 16] width 720 height 22
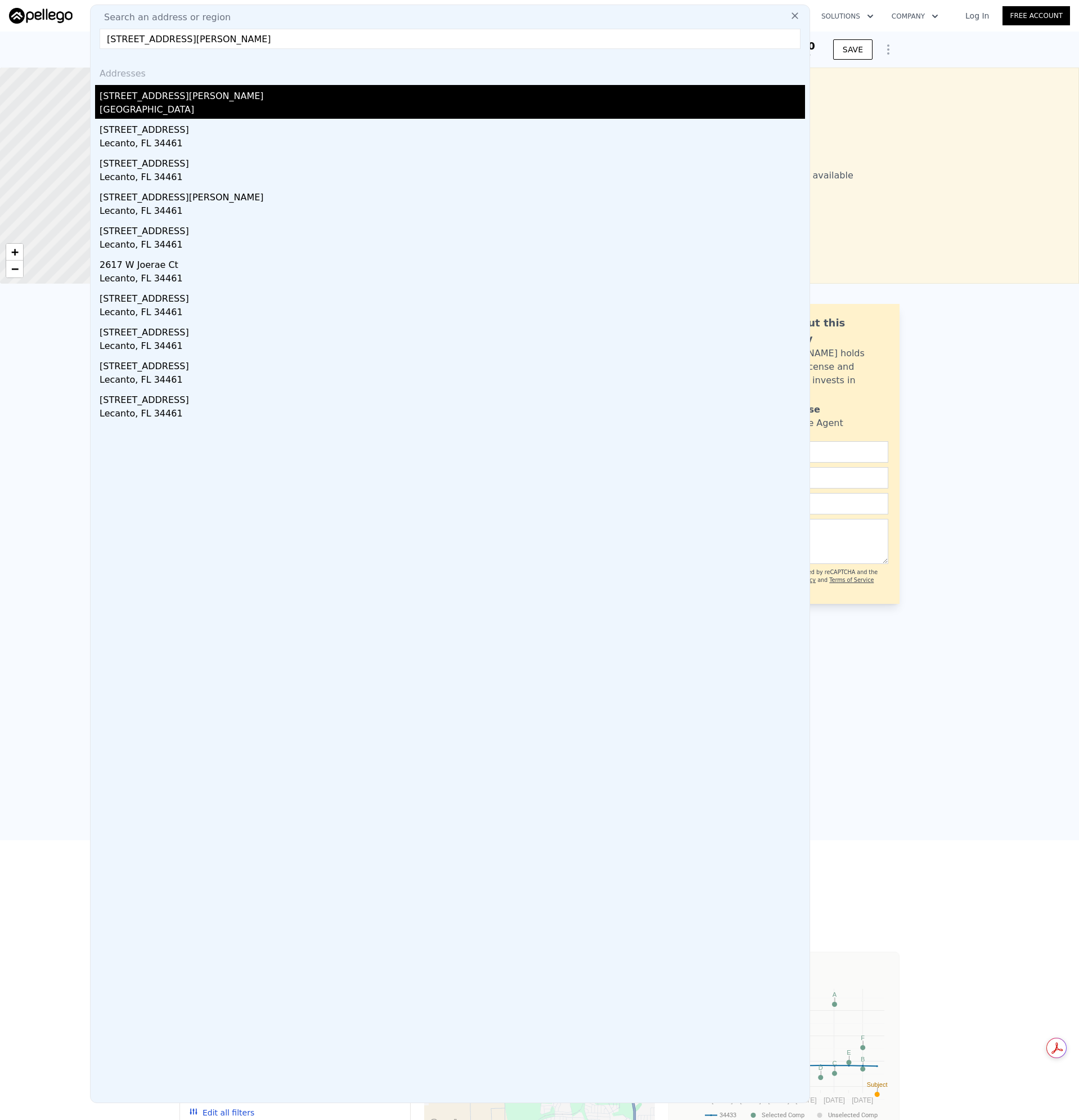
type input "[STREET_ADDRESS][PERSON_NAME]"
click at [138, 102] on div "[STREET_ADDRESS][PERSON_NAME]" at bounding box center [453, 94] width 706 height 18
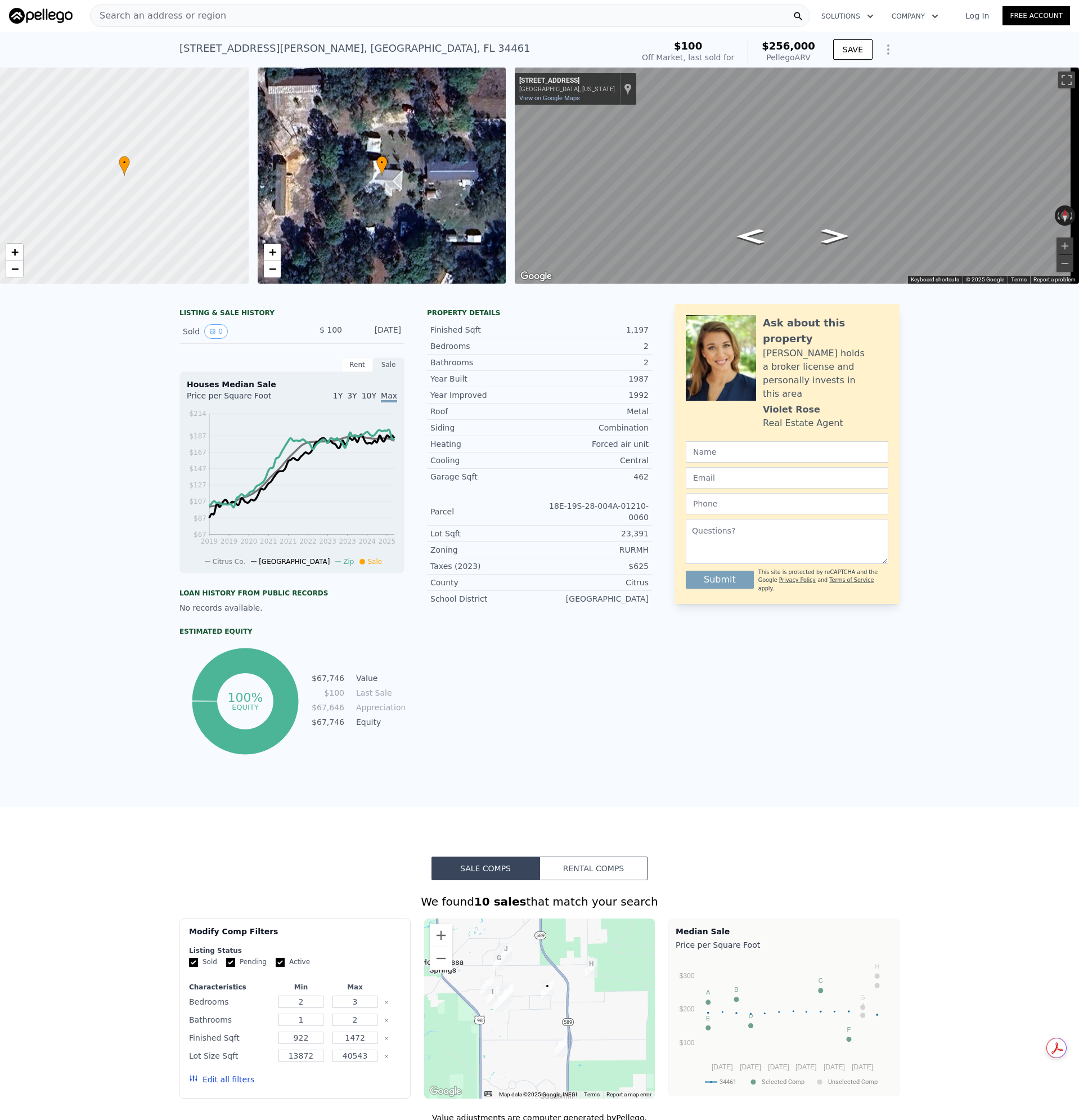
click at [224, 16] on div "Search an address or region" at bounding box center [450, 16] width 720 height 22
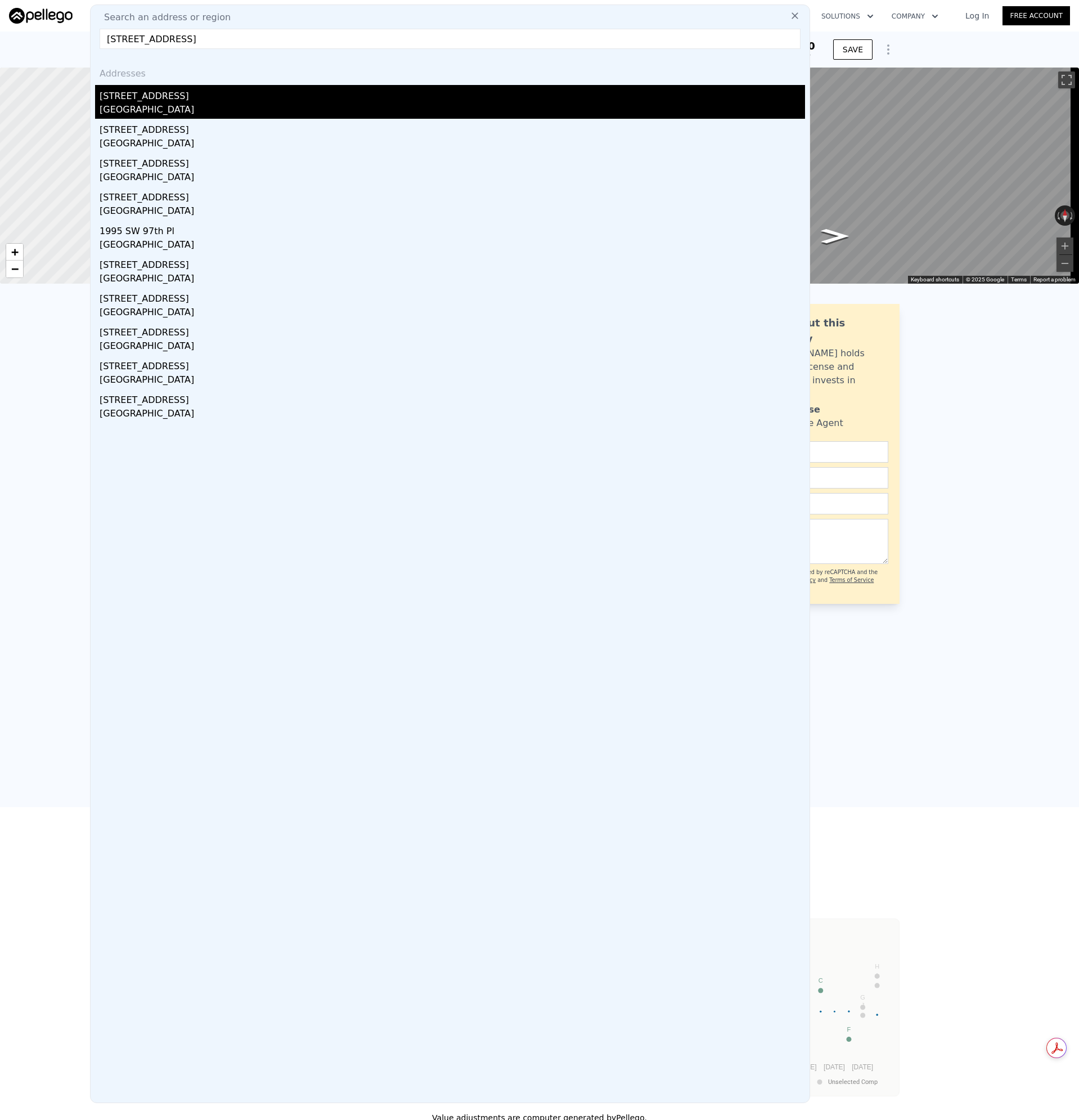
type input "[STREET_ADDRESS]"
click at [138, 104] on div "[GEOGRAPHIC_DATA]" at bounding box center [453, 111] width 706 height 16
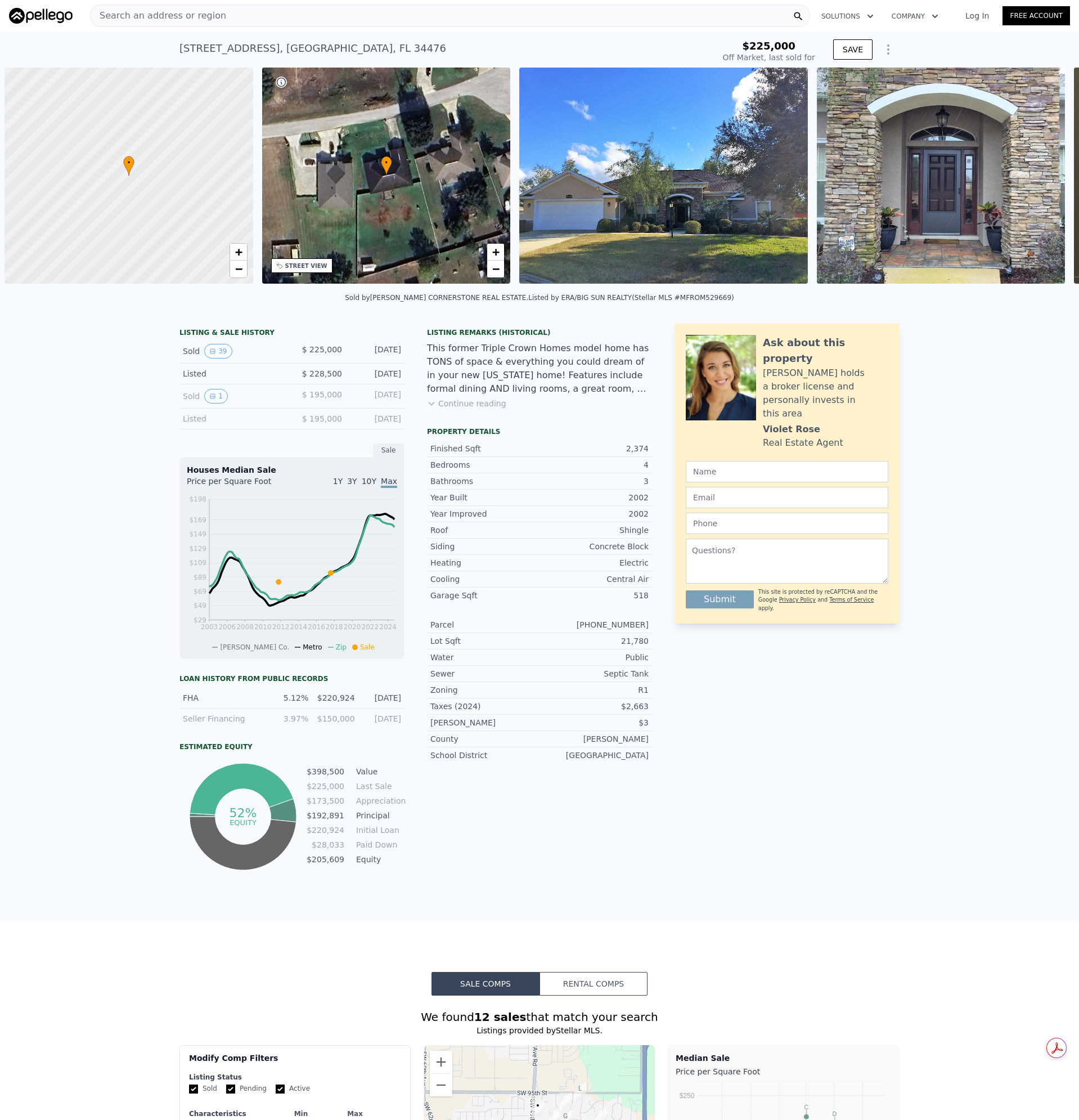
scroll to position [0, 5]
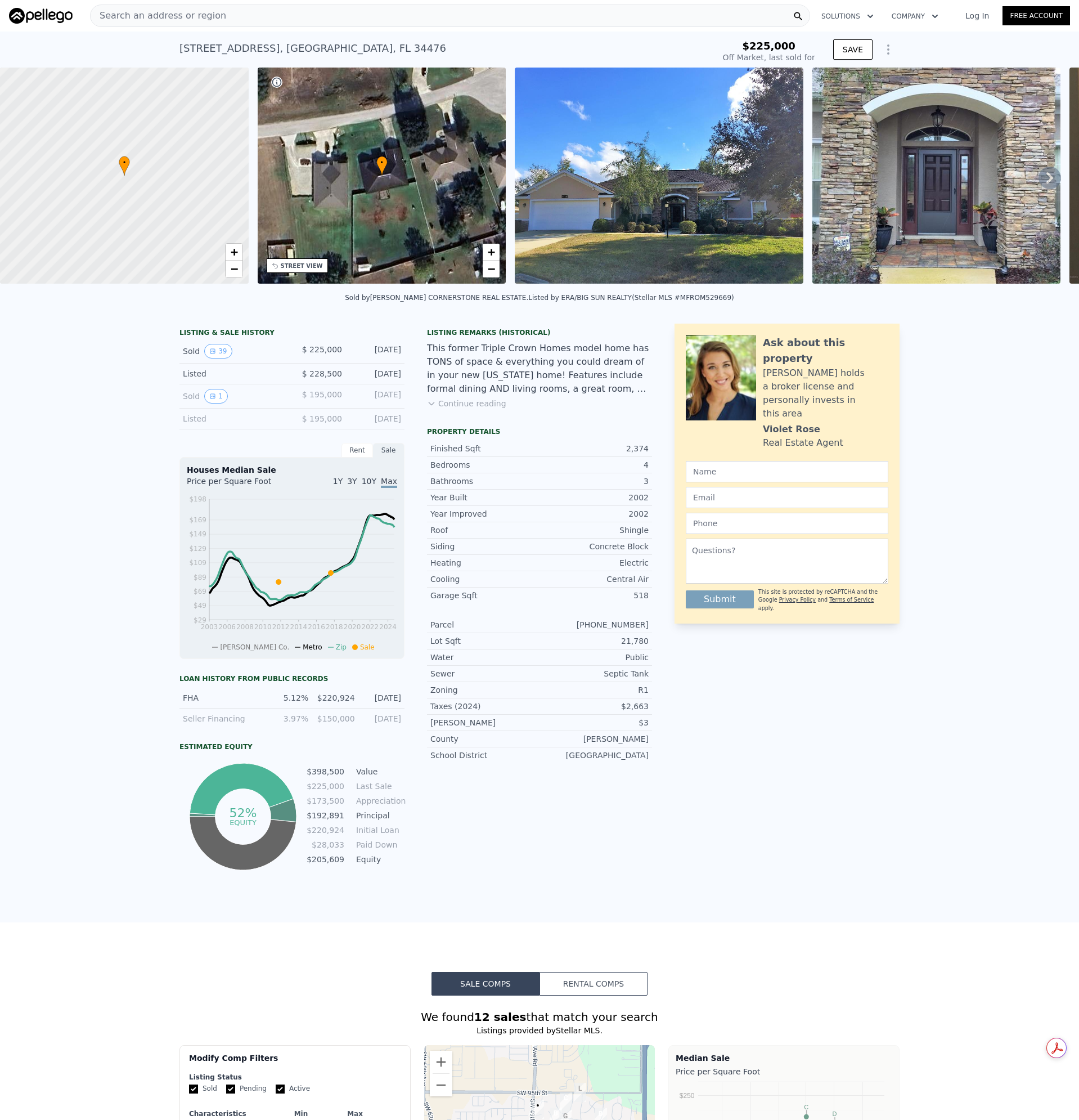
click at [192, 18] on span "Search an address or region" at bounding box center [158, 16] width 136 height 14
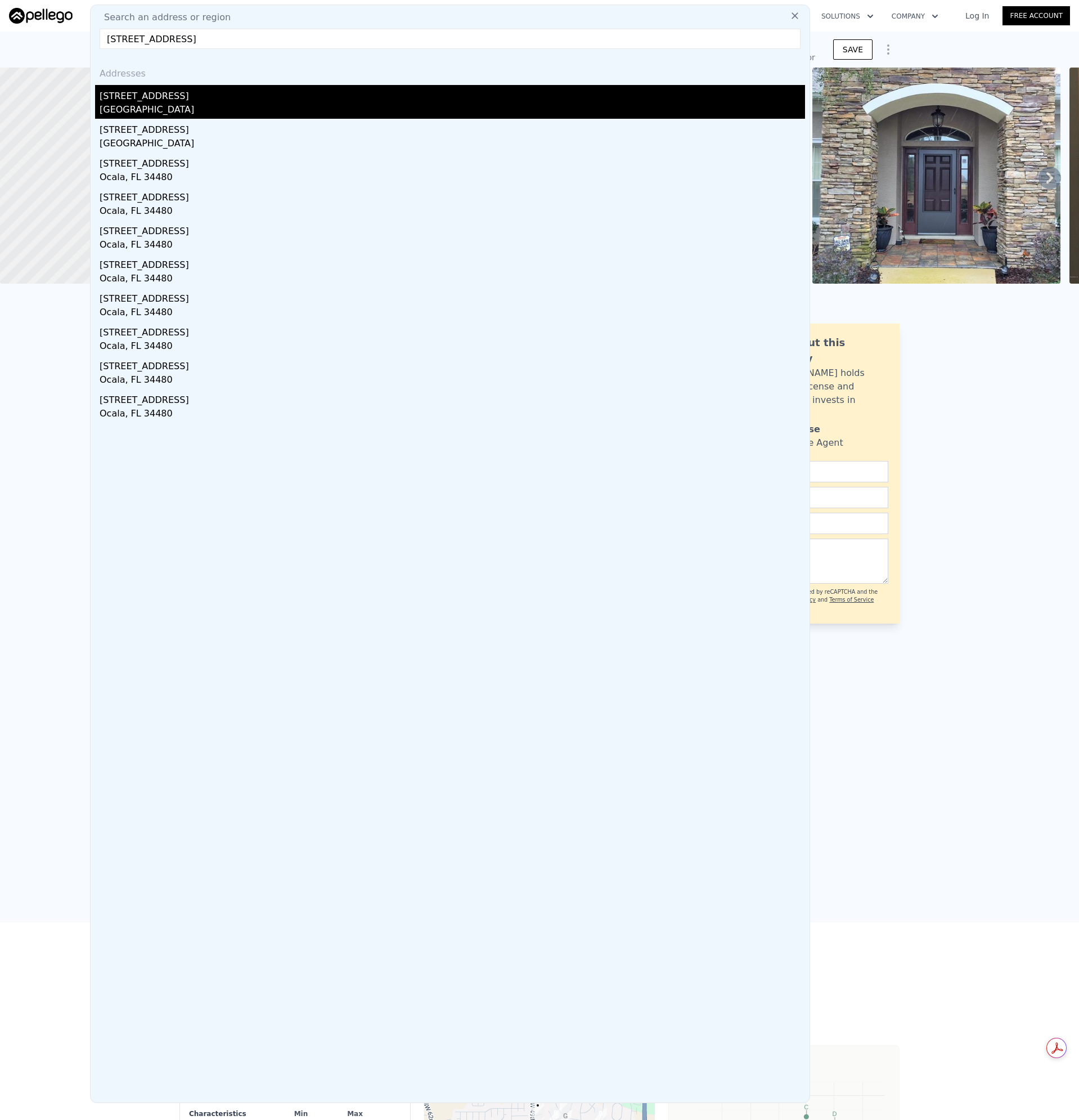
type input "[STREET_ADDRESS]"
click at [136, 99] on div "[STREET_ADDRESS]" at bounding box center [453, 94] width 706 height 18
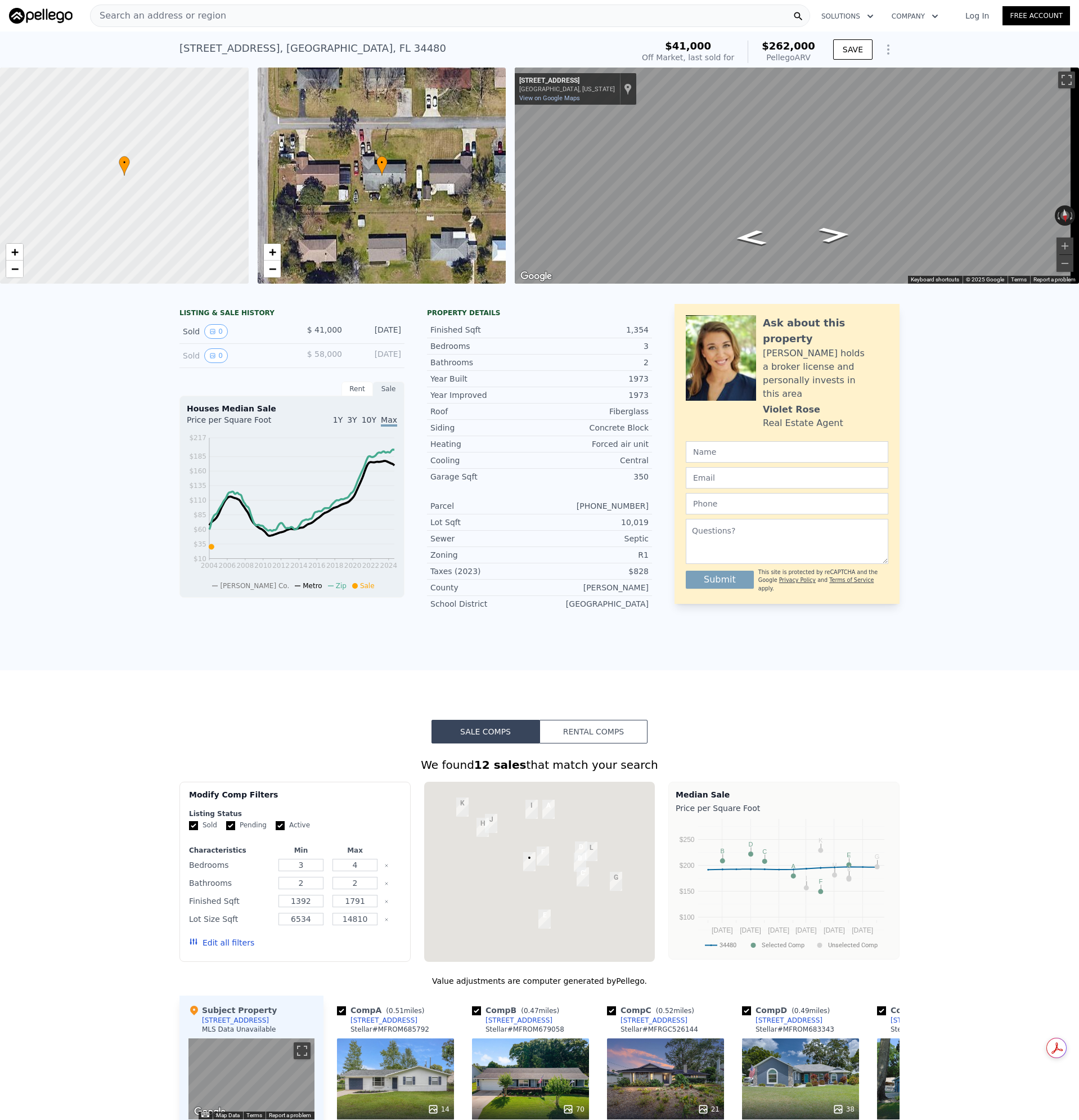
click at [188, 15] on span "Search an address or region" at bounding box center [158, 16] width 136 height 14
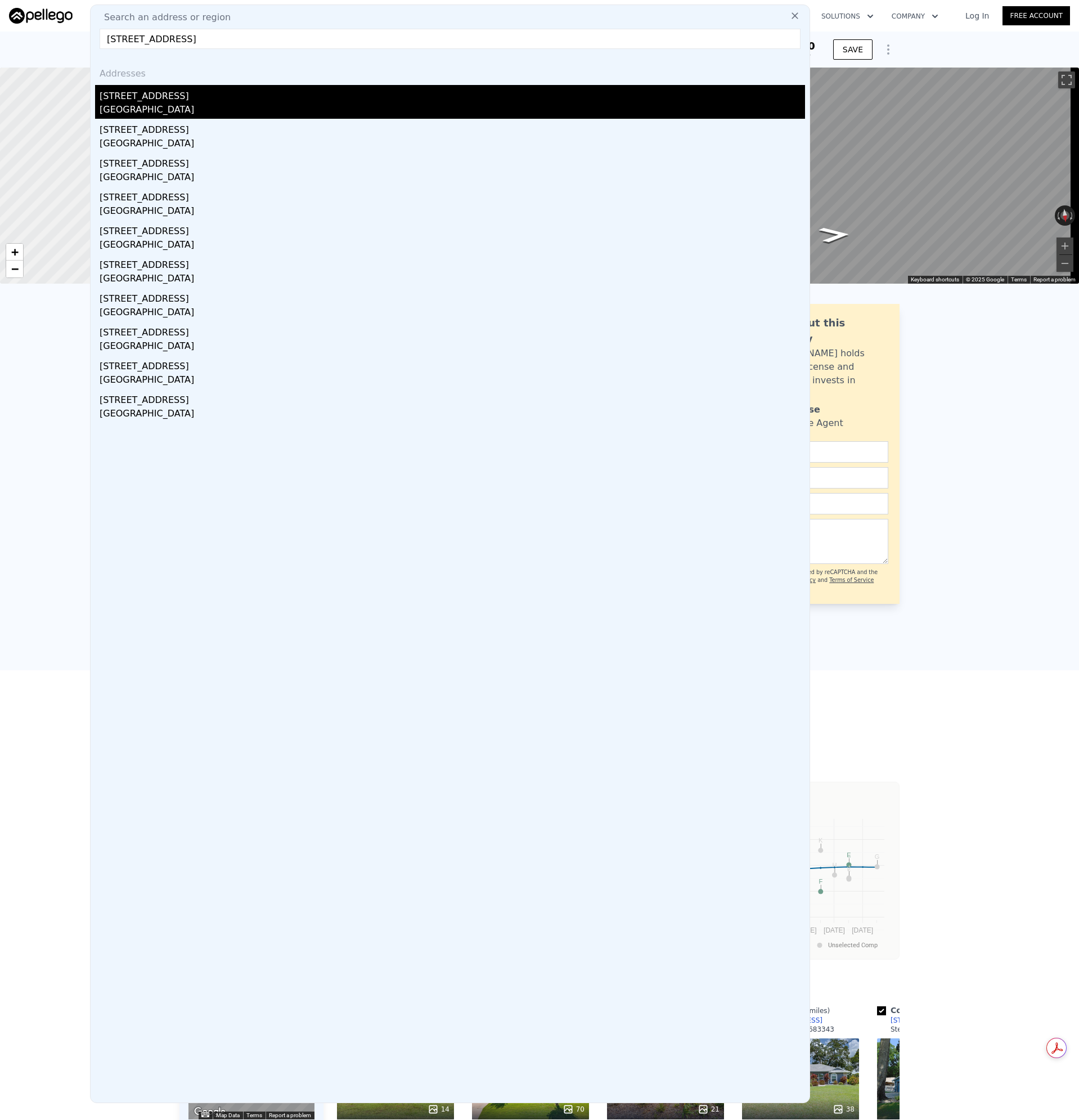
type input "[STREET_ADDRESS]"
click at [106, 114] on div "[GEOGRAPHIC_DATA]" at bounding box center [453, 111] width 706 height 16
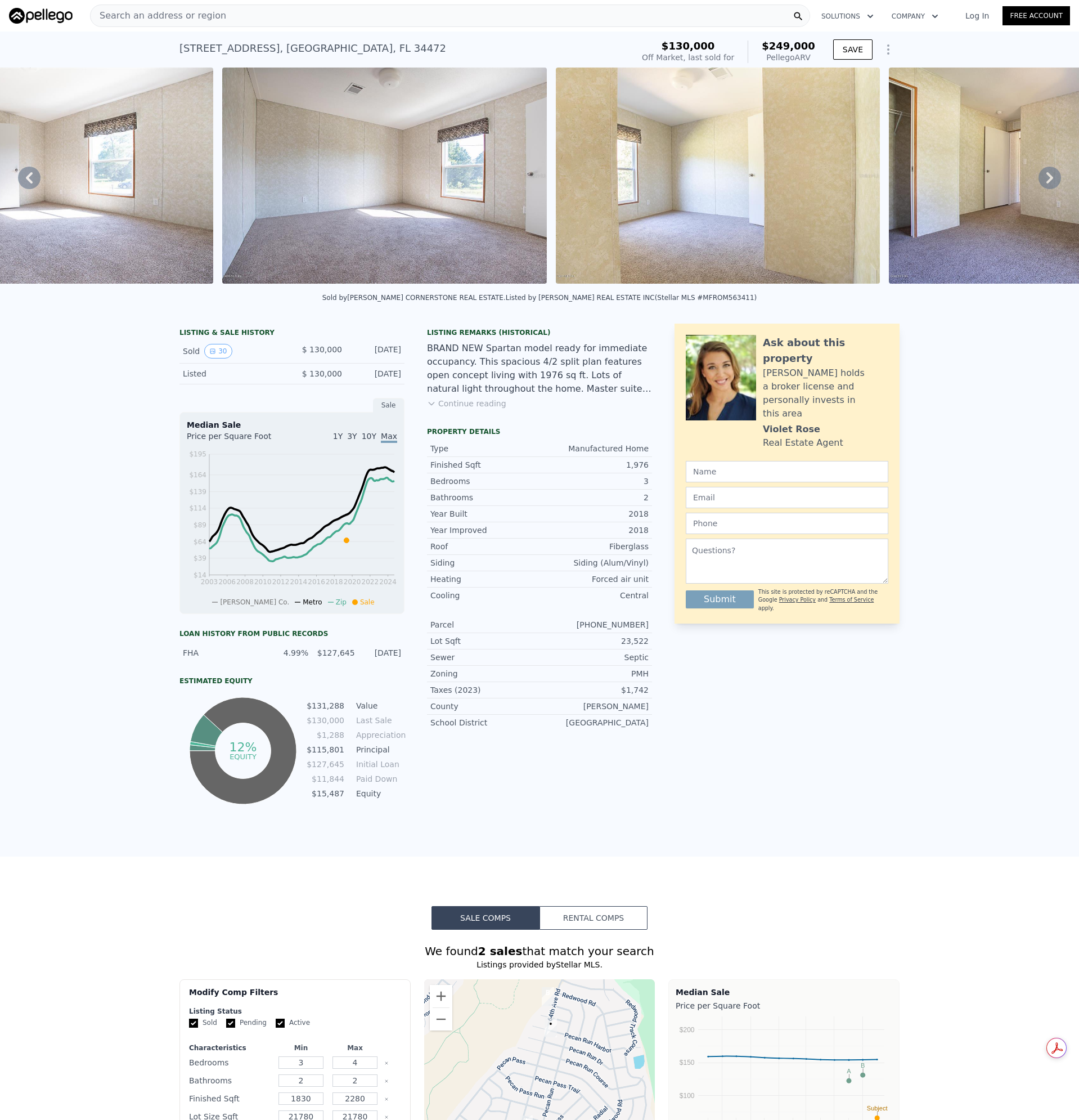
scroll to position [0, 8183]
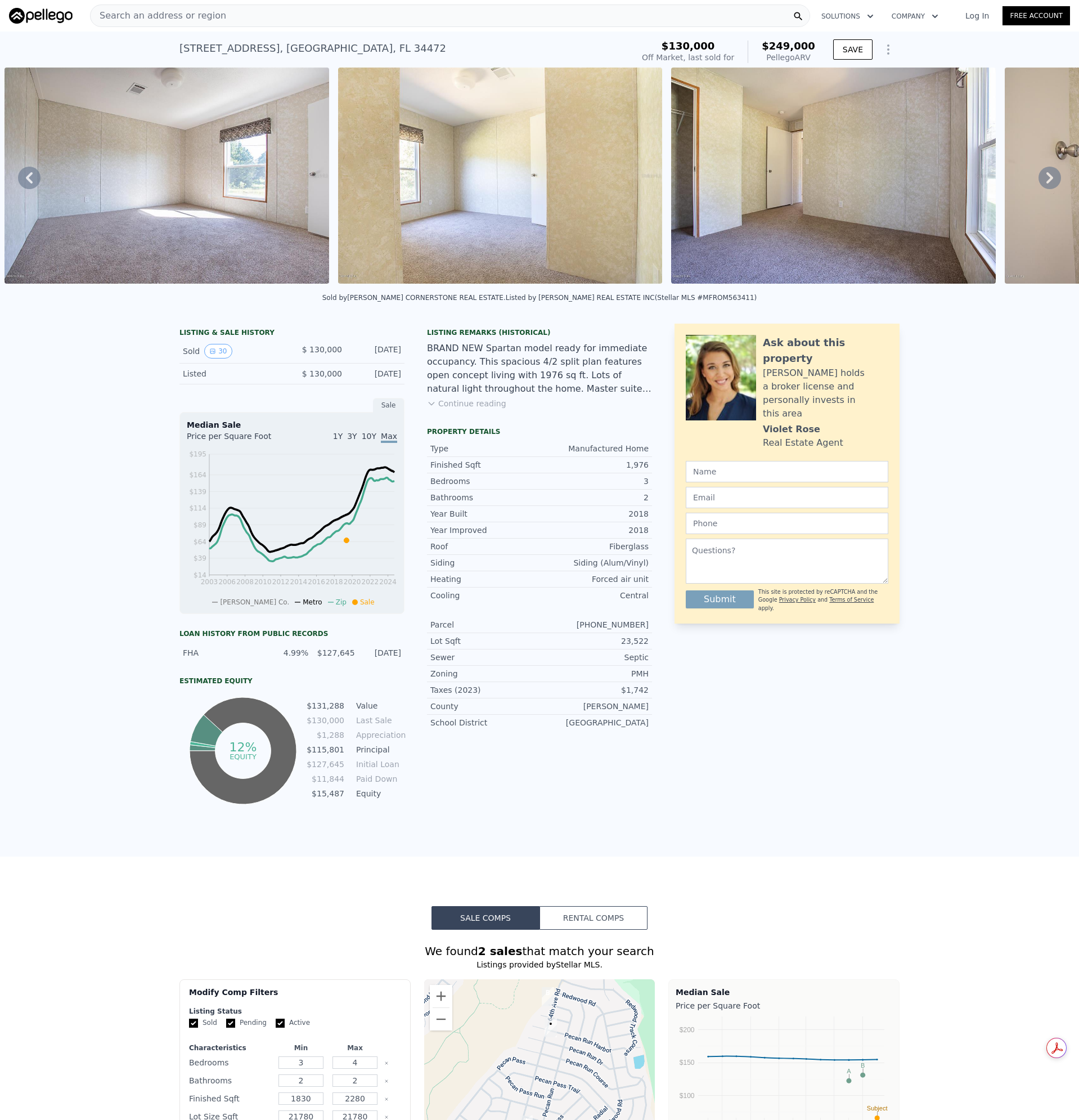
click at [507, 351] on div "BRAND NEW Spartan model ready for immediate occupancy. This spacious 4/2 split …" at bounding box center [539, 369] width 225 height 54
click at [159, 14] on span "Search an address or region" at bounding box center [158, 16] width 136 height 14
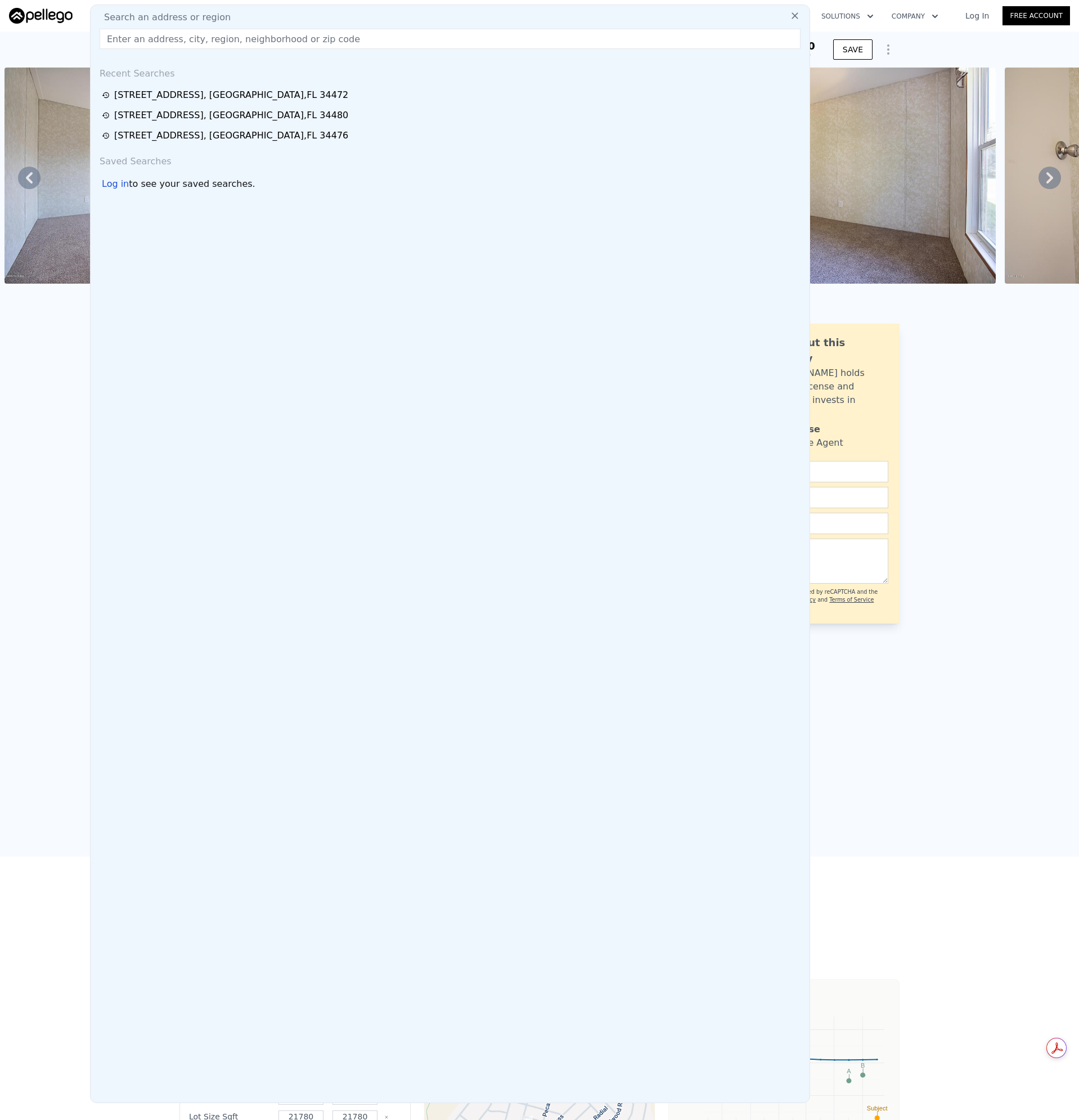
type input "[STREET_ADDRESS]"
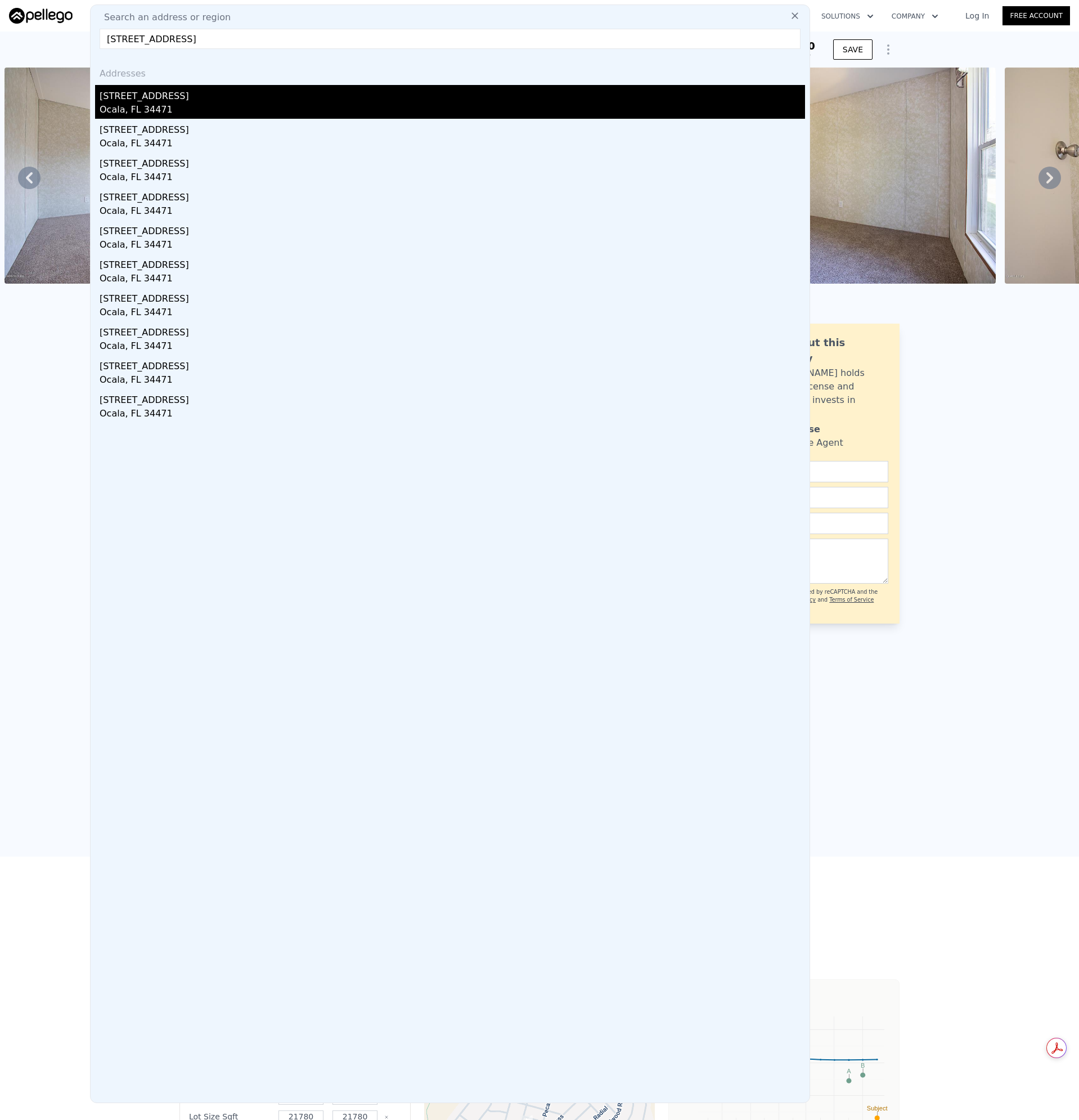
click at [117, 110] on div "Ocala, FL 34471" at bounding box center [453, 111] width 706 height 16
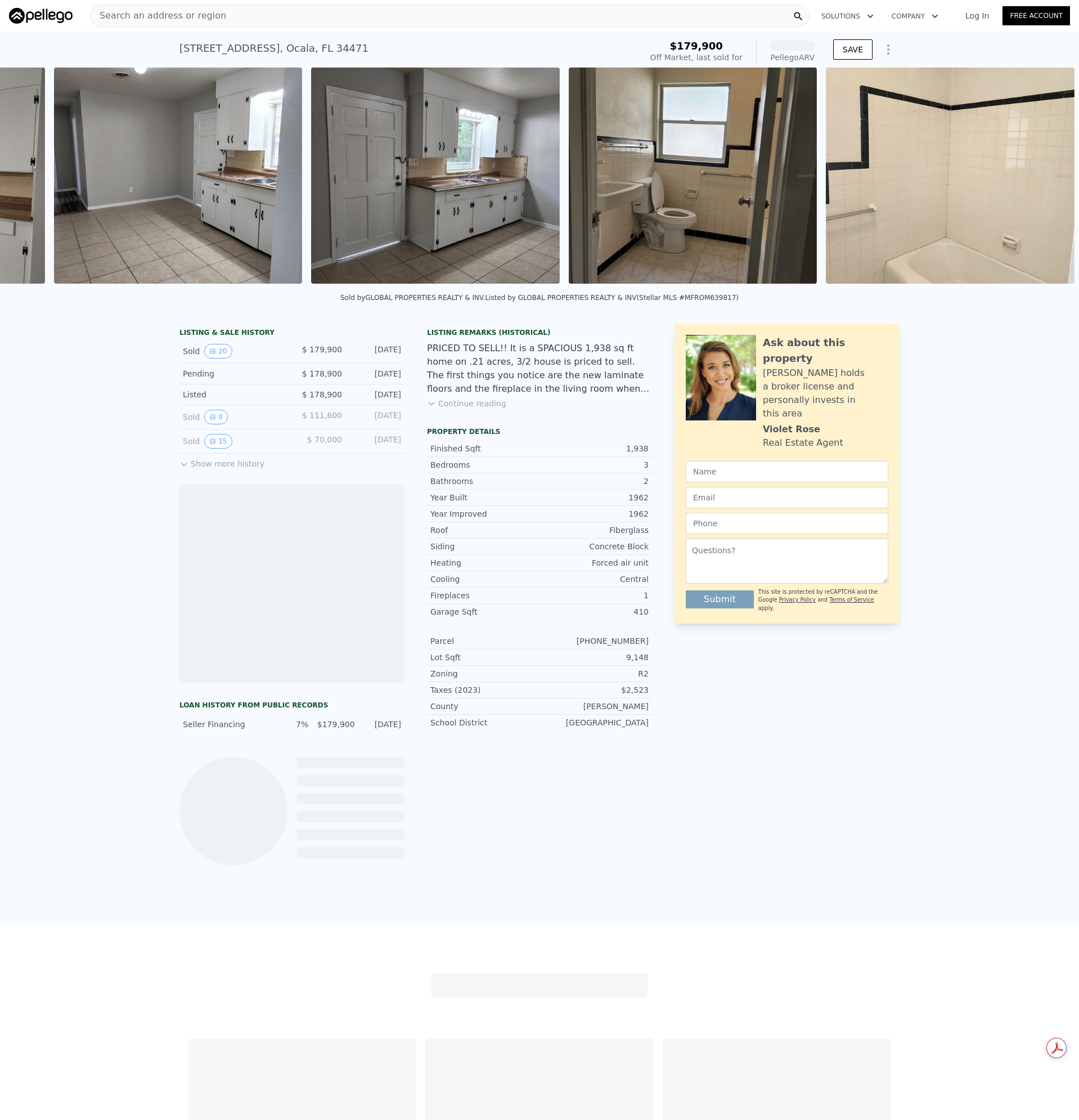
scroll to position [0, 4593]
click at [476, 409] on button "Continue reading" at bounding box center [466, 403] width 79 height 11
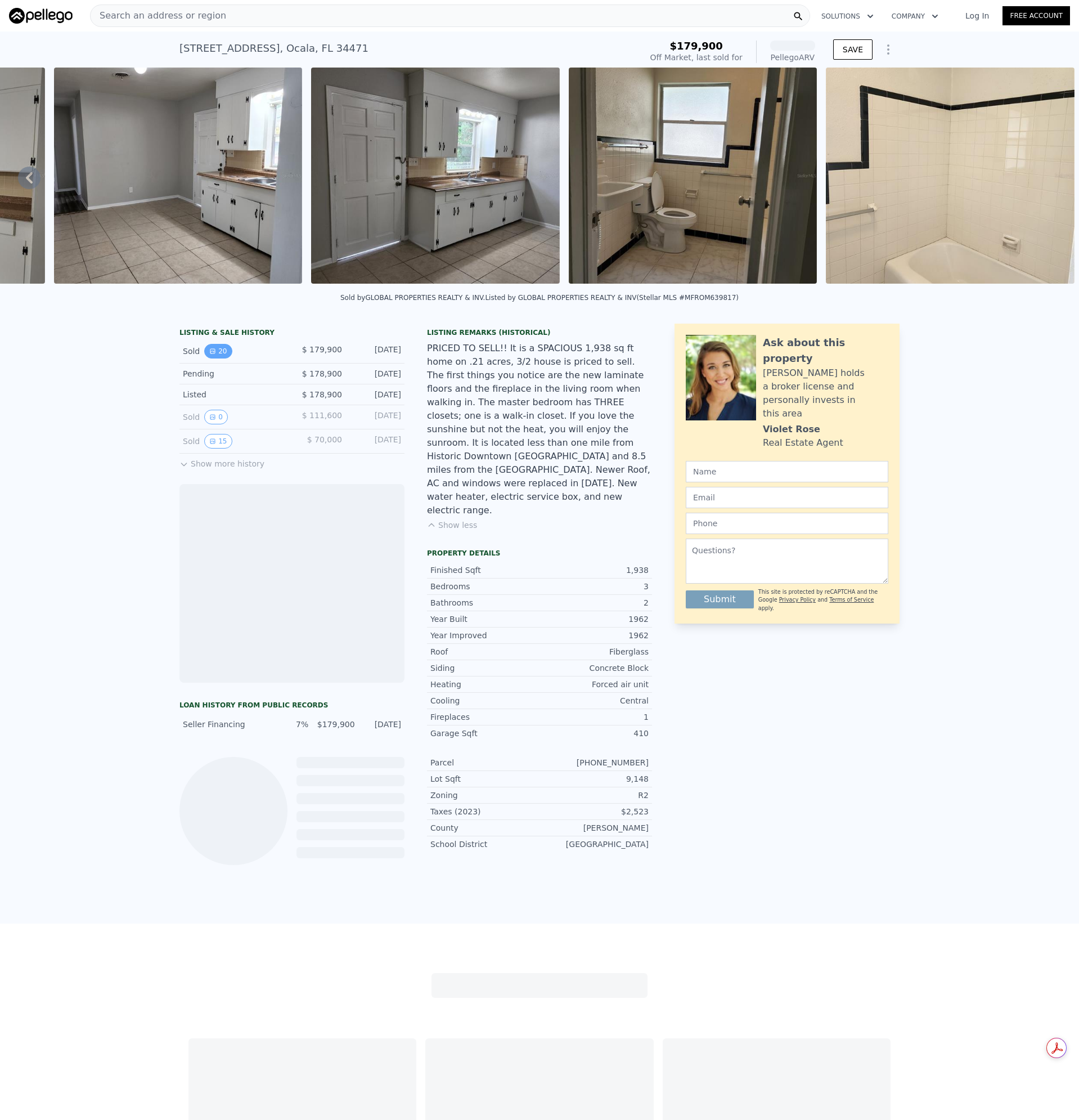
click at [214, 358] on button "20" at bounding box center [218, 351] width 28 height 14
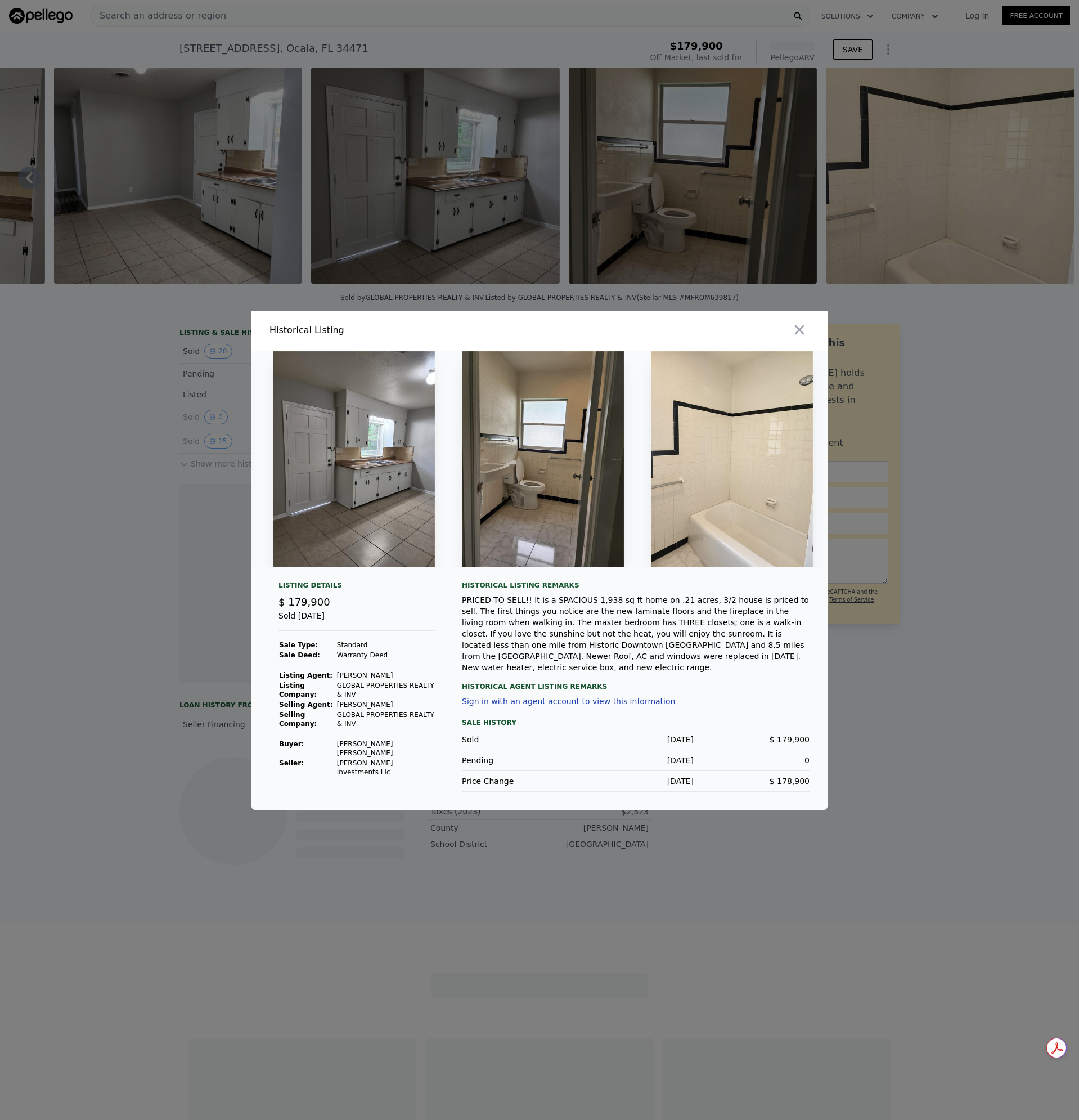
scroll to position [0, 4393]
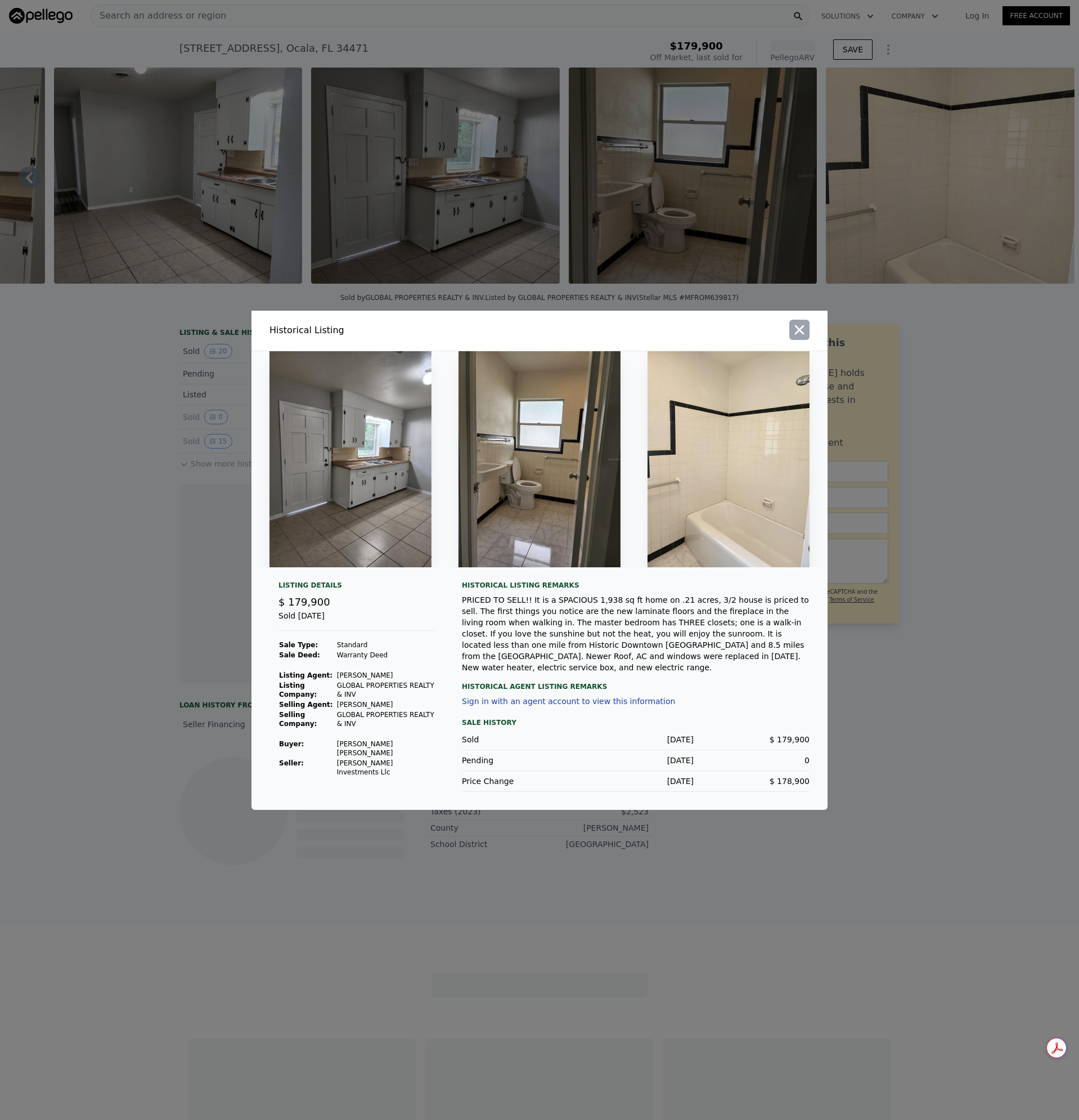
click at [798, 331] on icon "button" at bounding box center [800, 329] width 10 height 10
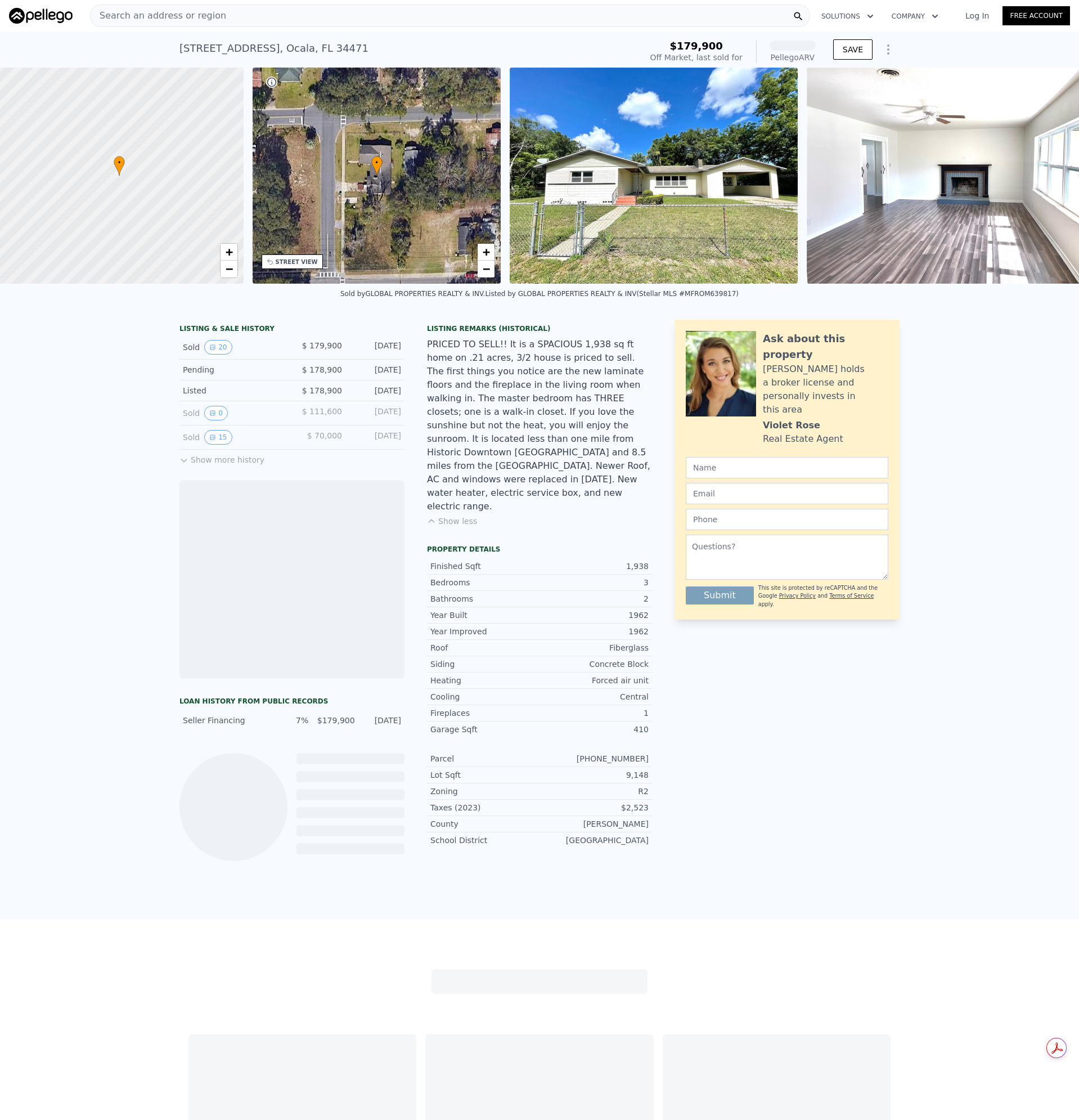
scroll to position [0, 5]
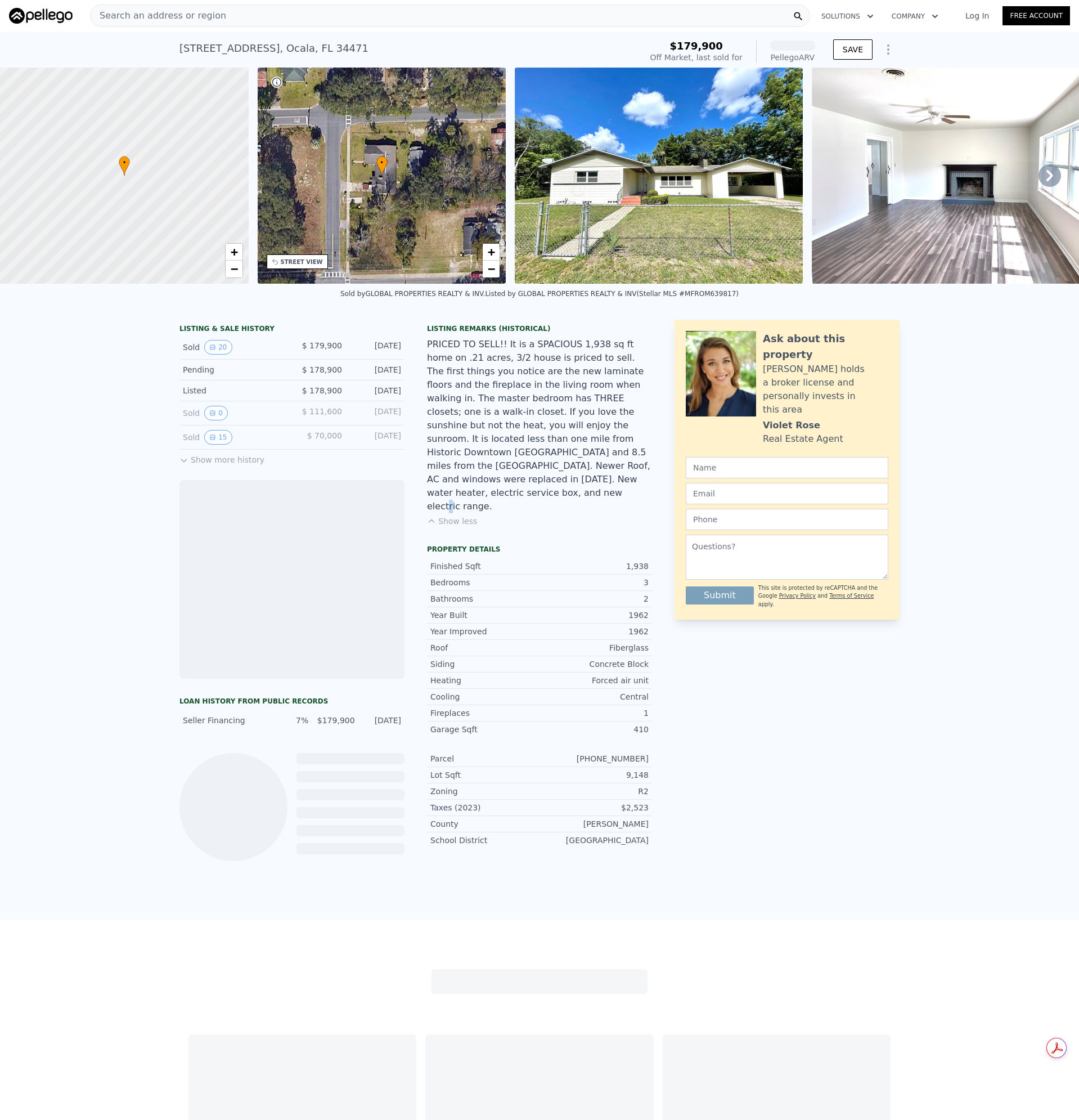
click at [548, 472] on div "PRICED TO SELL!! It is a SPACIOUS 1,938 sq ft home on .21 acres, 3/2 house is p…" at bounding box center [539, 426] width 225 height 176
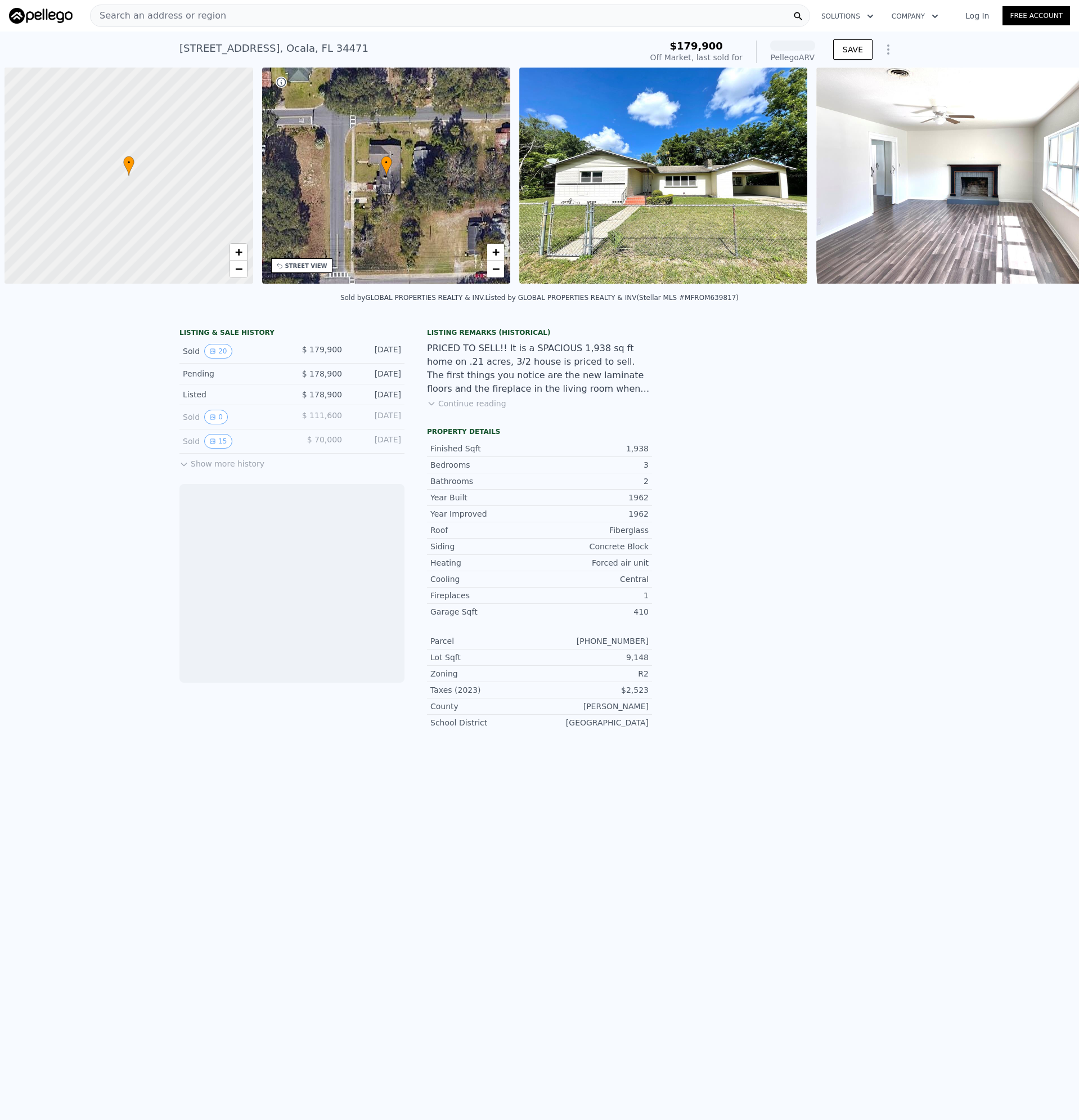
click at [203, 22] on div "Search an address or region" at bounding box center [158, 16] width 136 height 22
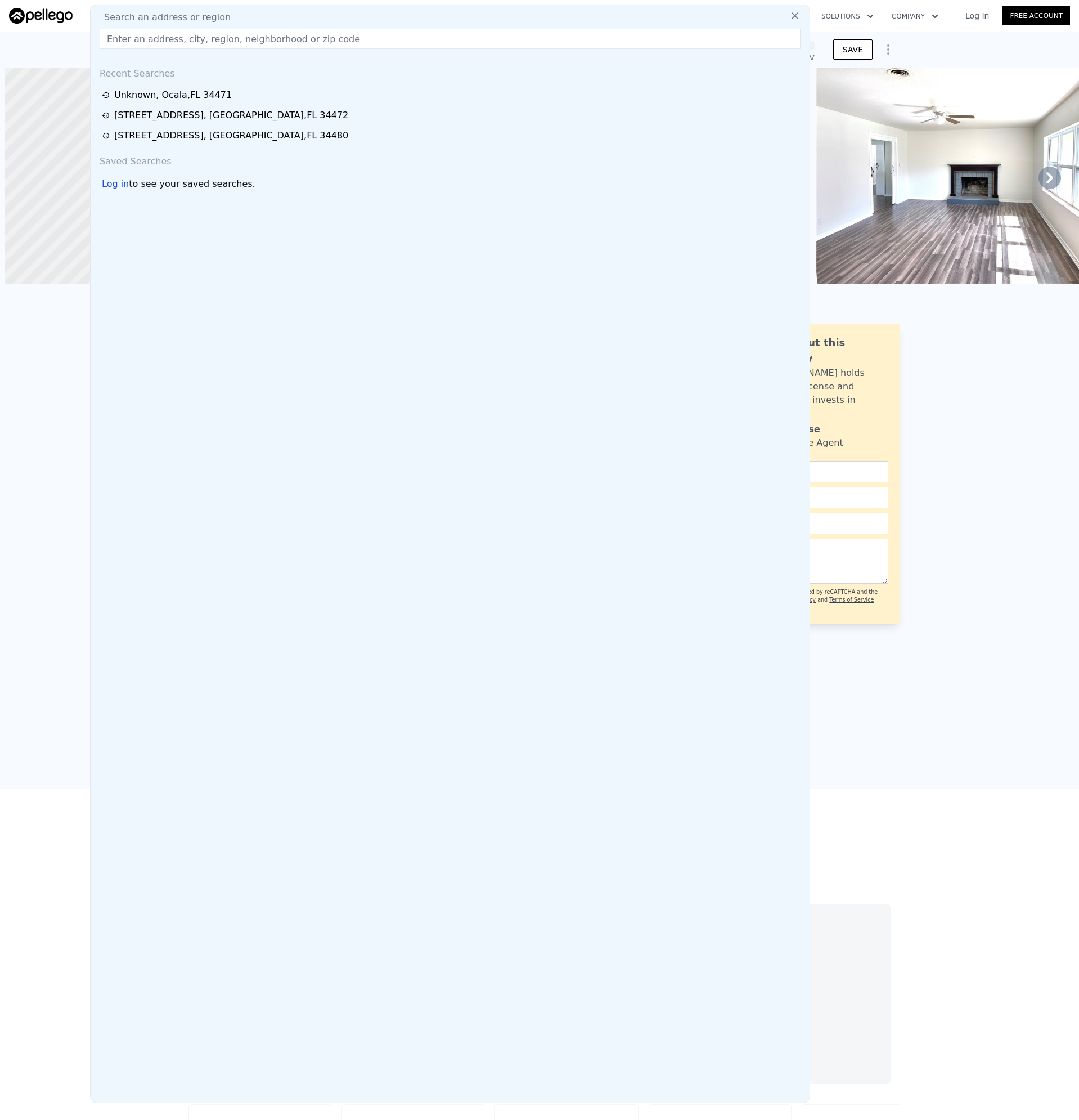
scroll to position [0, 5]
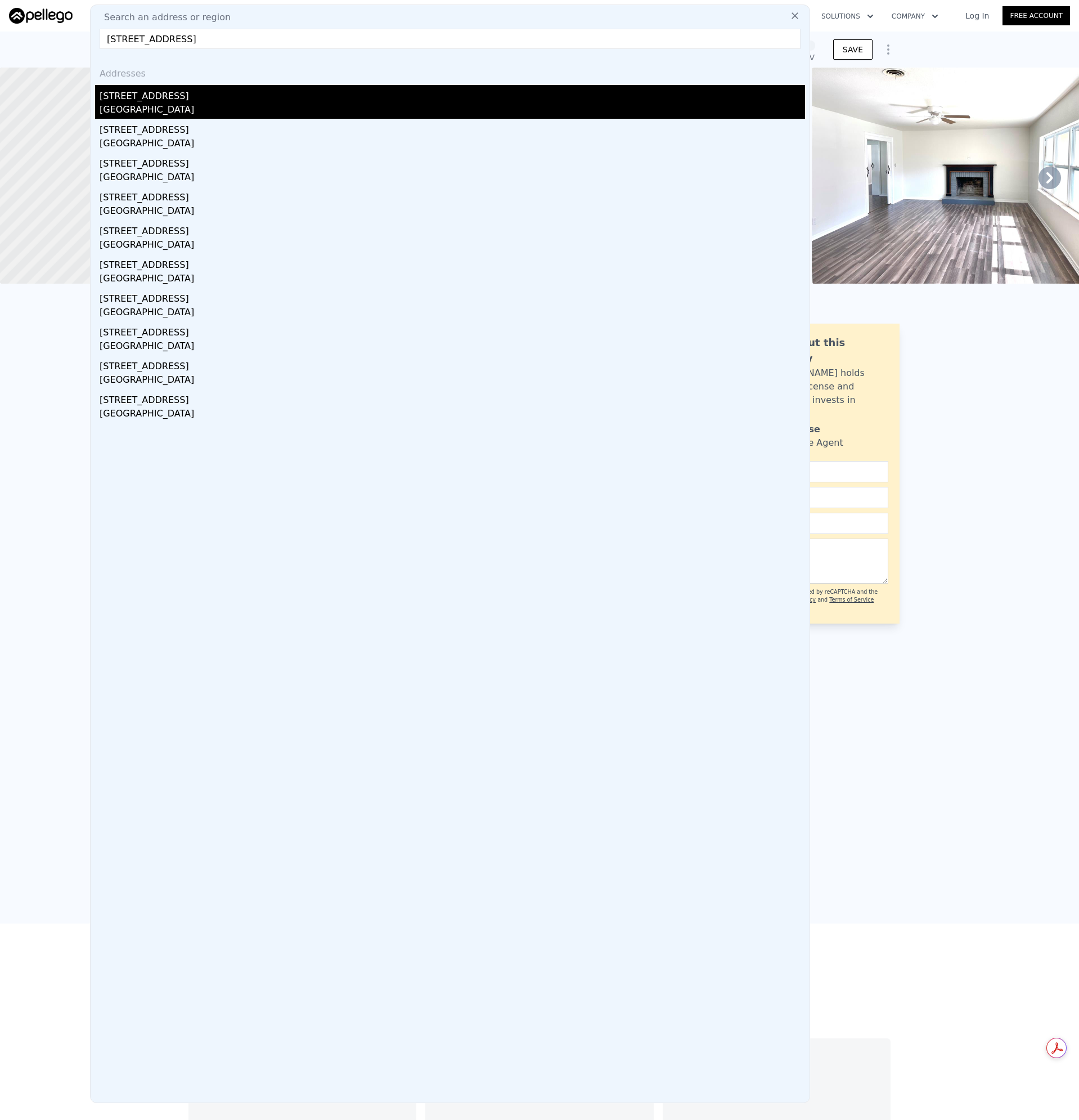
type input "[STREET_ADDRESS]"
click at [126, 108] on div "[GEOGRAPHIC_DATA]" at bounding box center [453, 111] width 706 height 16
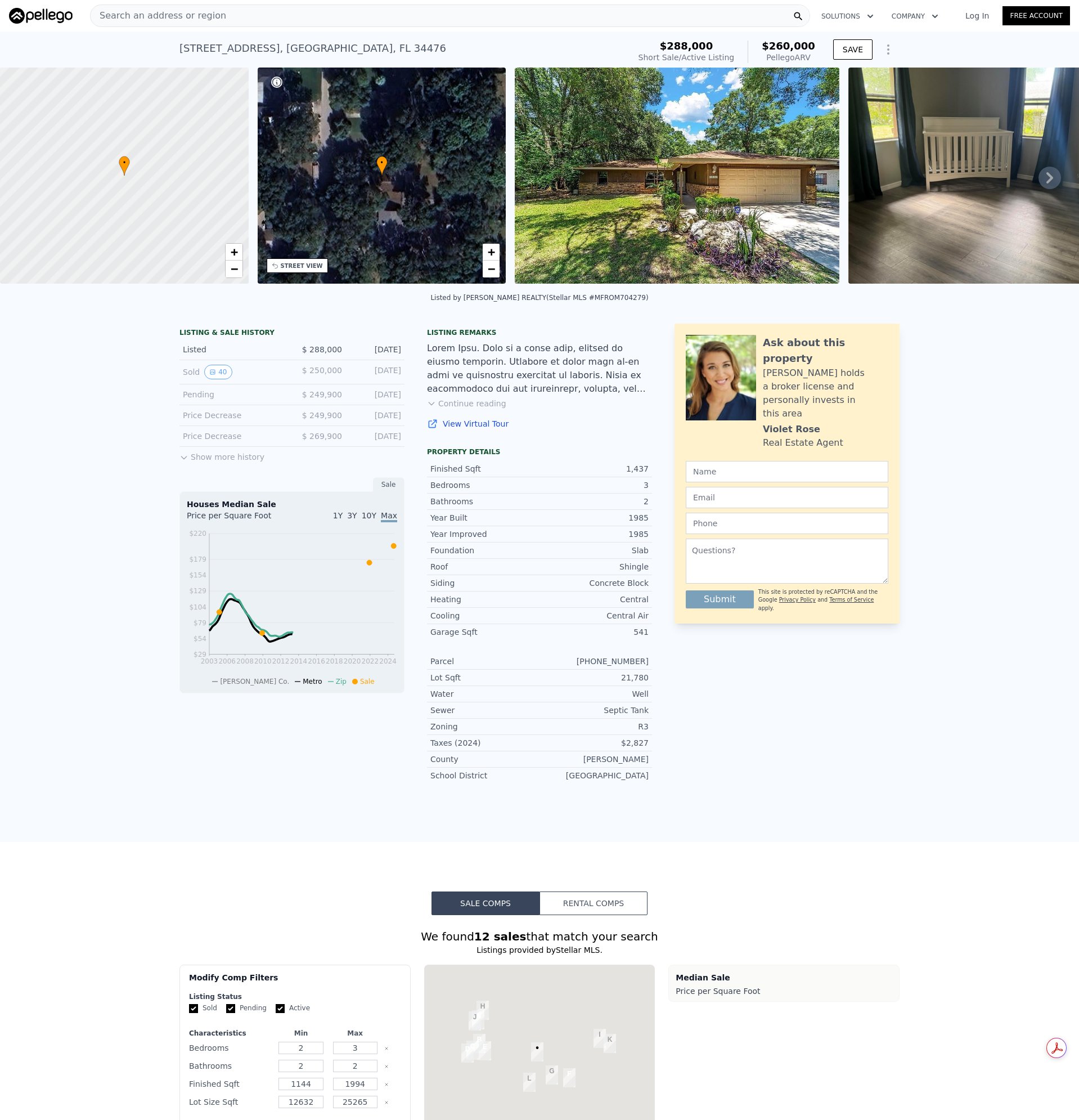
click at [489, 396] on div at bounding box center [539, 369] width 225 height 54
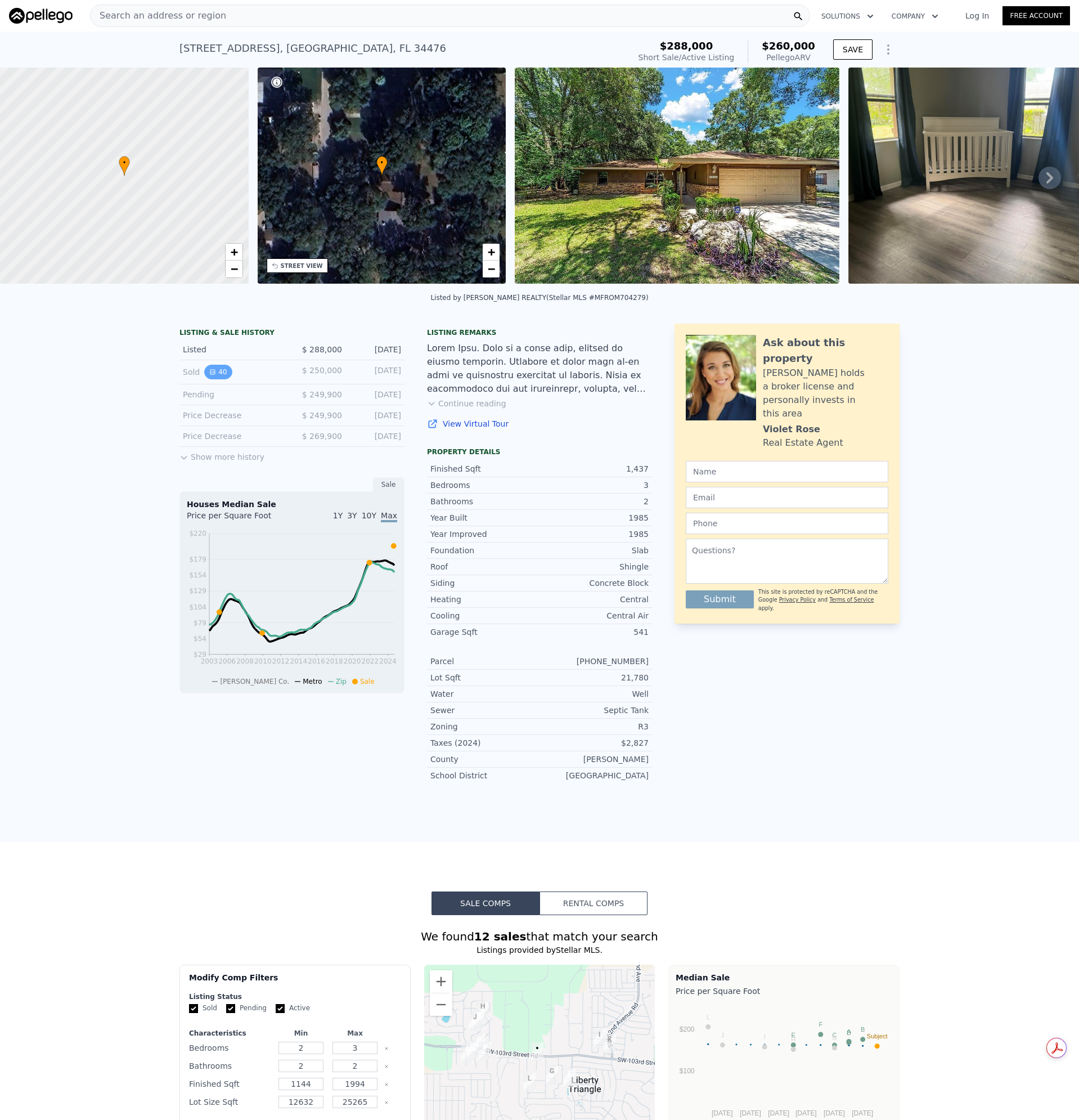
click at [216, 379] on button "40" at bounding box center [218, 372] width 28 height 14
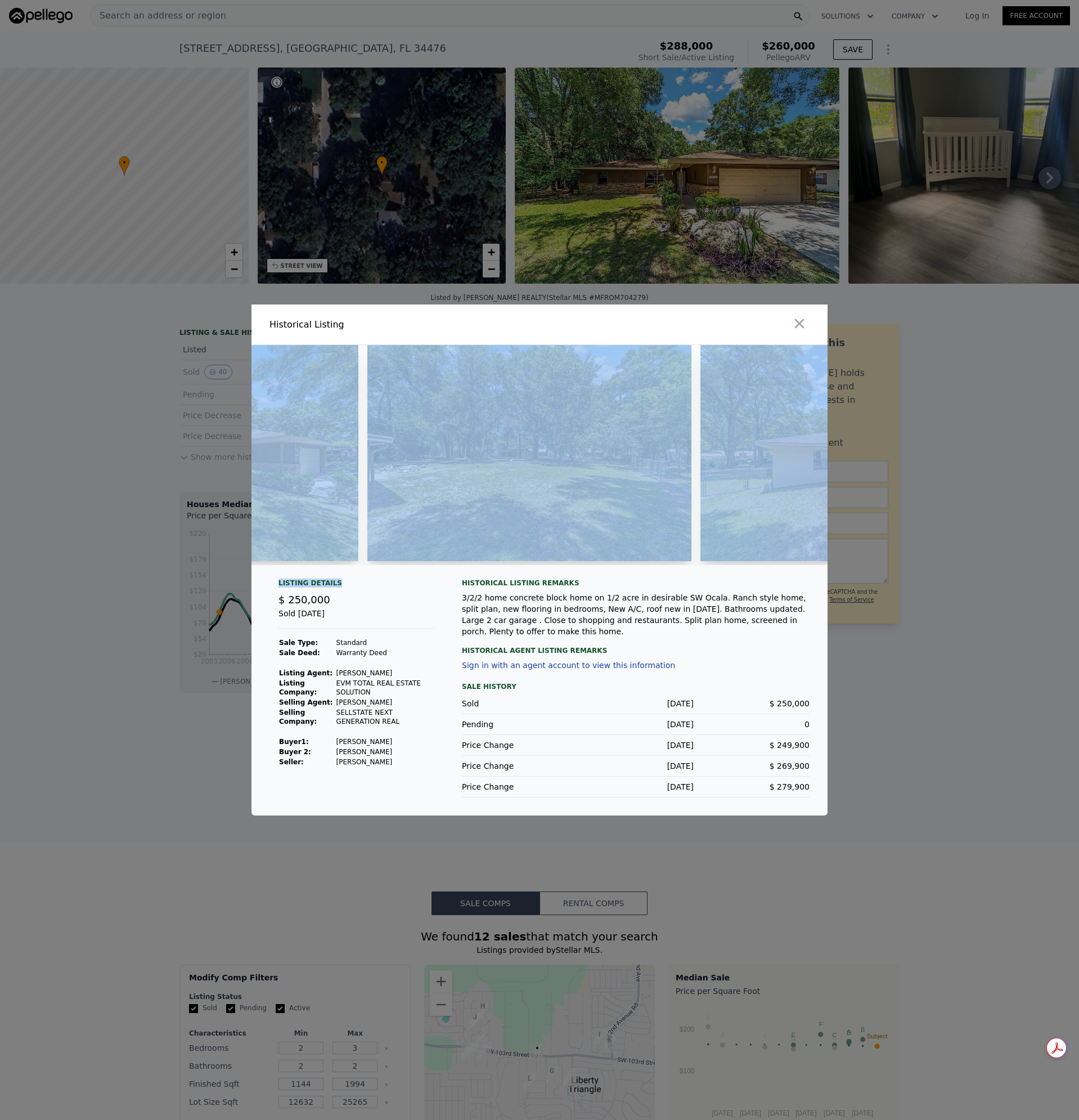
scroll to position [0, 1444]
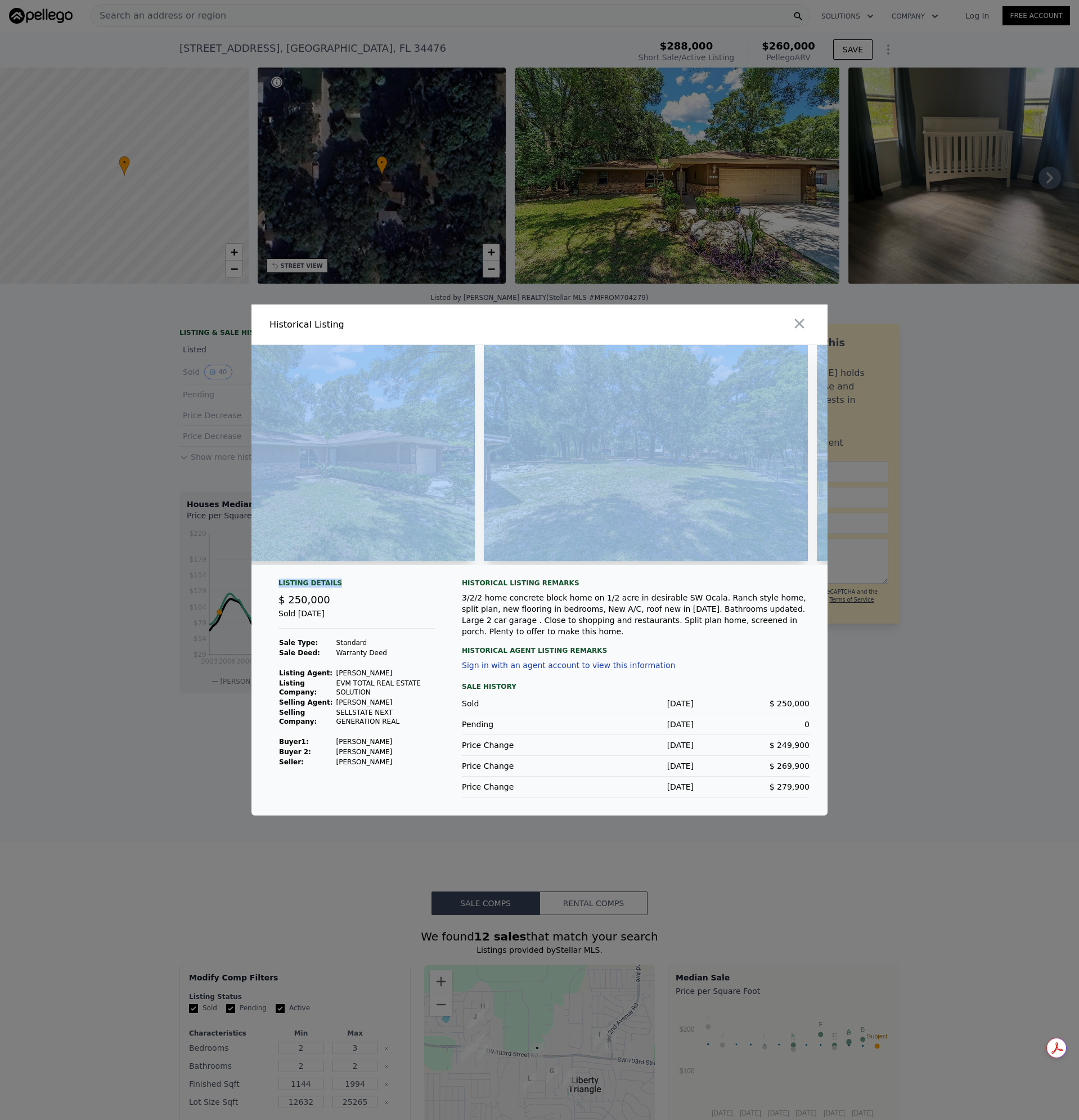
drag, startPoint x: 286, startPoint y: 574, endPoint x: 389, endPoint y: 587, distance: 103.8
click at [389, 587] on div "Listing Details $ 250,000 Sold Aug 28, 2022 Sale Type: Standard Sale Deed: Warr…" at bounding box center [539, 580] width 576 height 470
click at [432, 514] on img at bounding box center [312, 453] width 325 height 216
click at [809, 323] on button "button" at bounding box center [799, 323] width 20 height 20
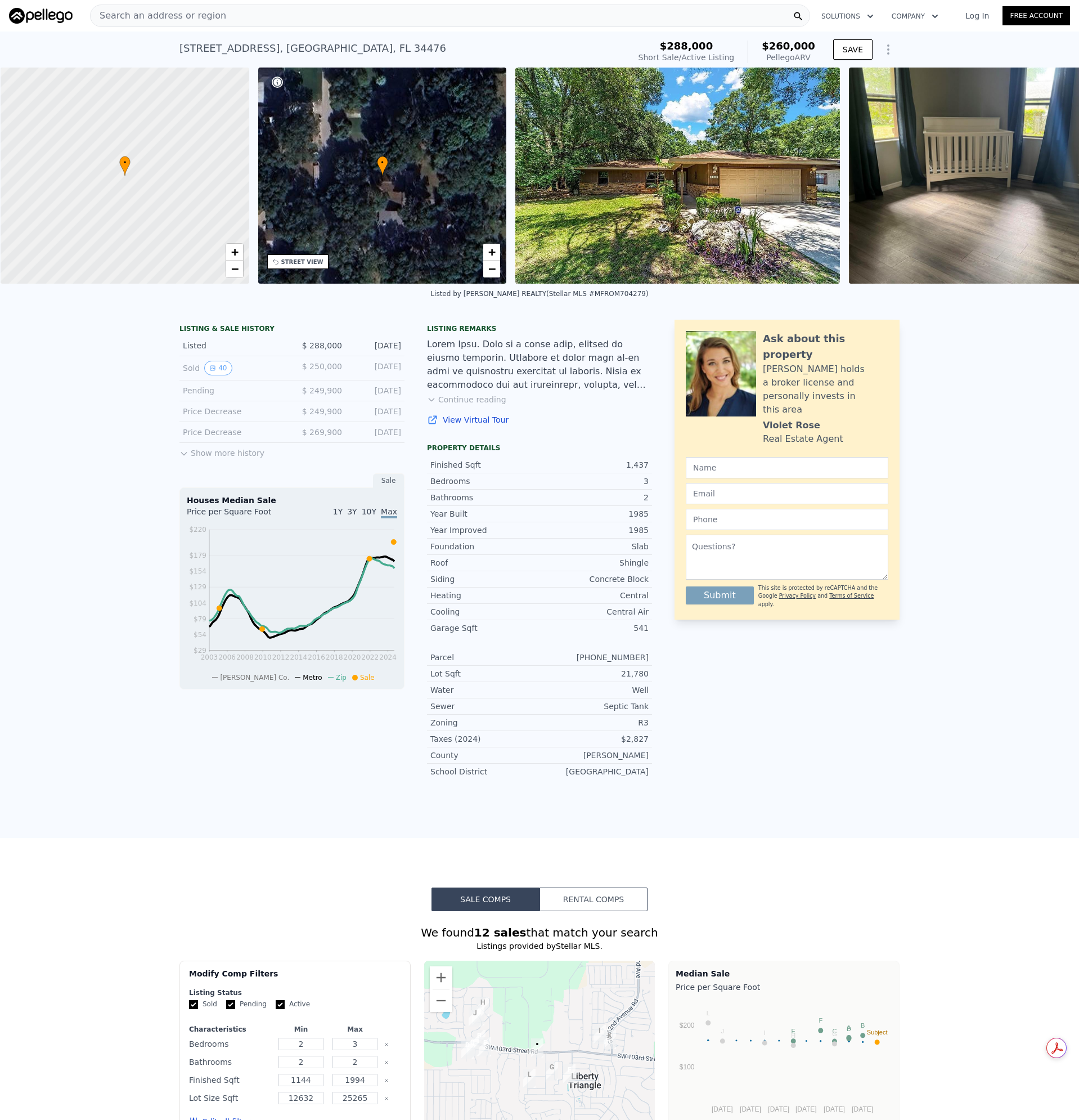
scroll to position [0, 5]
click at [430, 374] on div at bounding box center [539, 365] width 225 height 54
click at [461, 405] on button "Continue reading" at bounding box center [466, 399] width 79 height 11
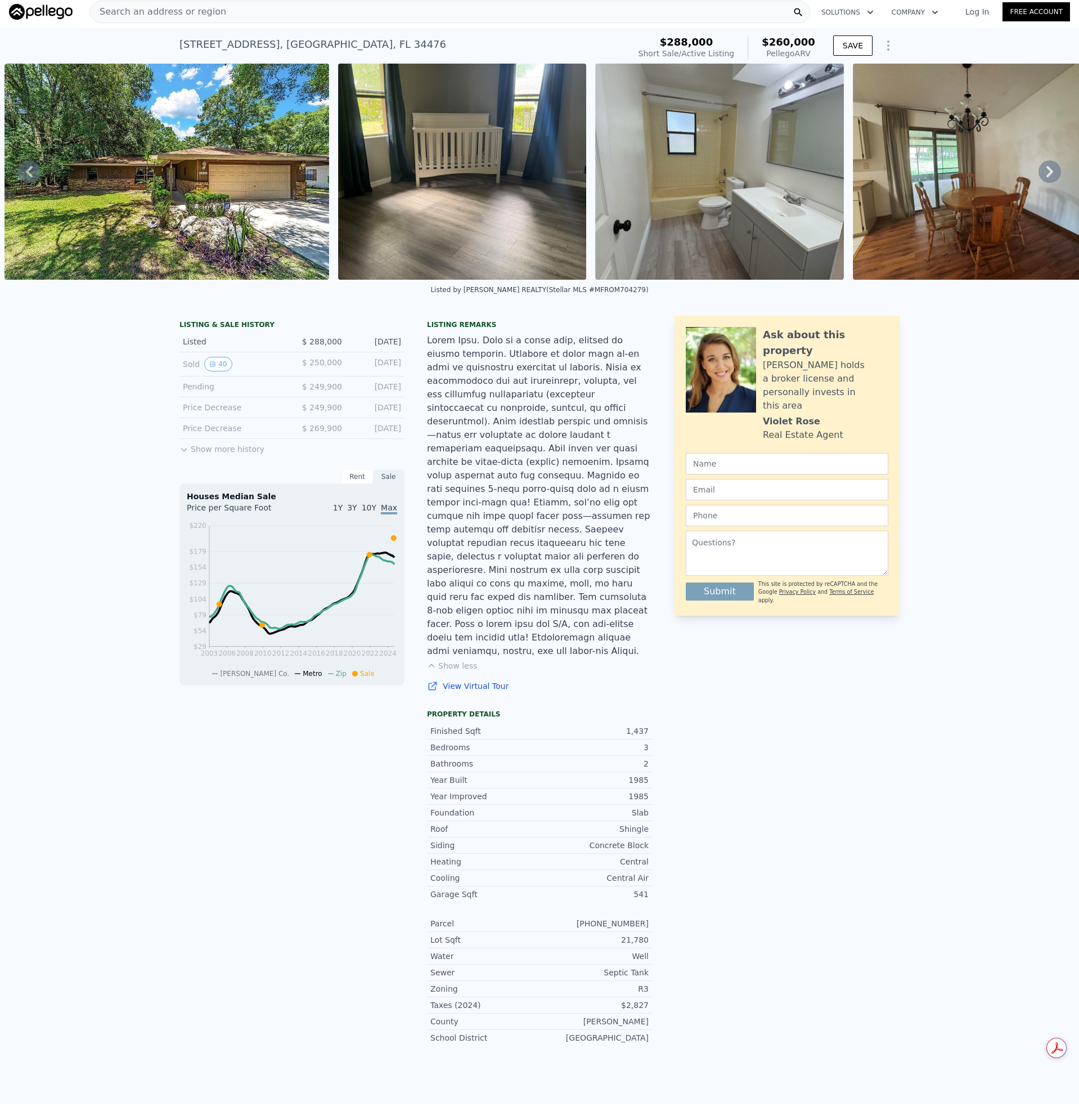
scroll to position [0, 0]
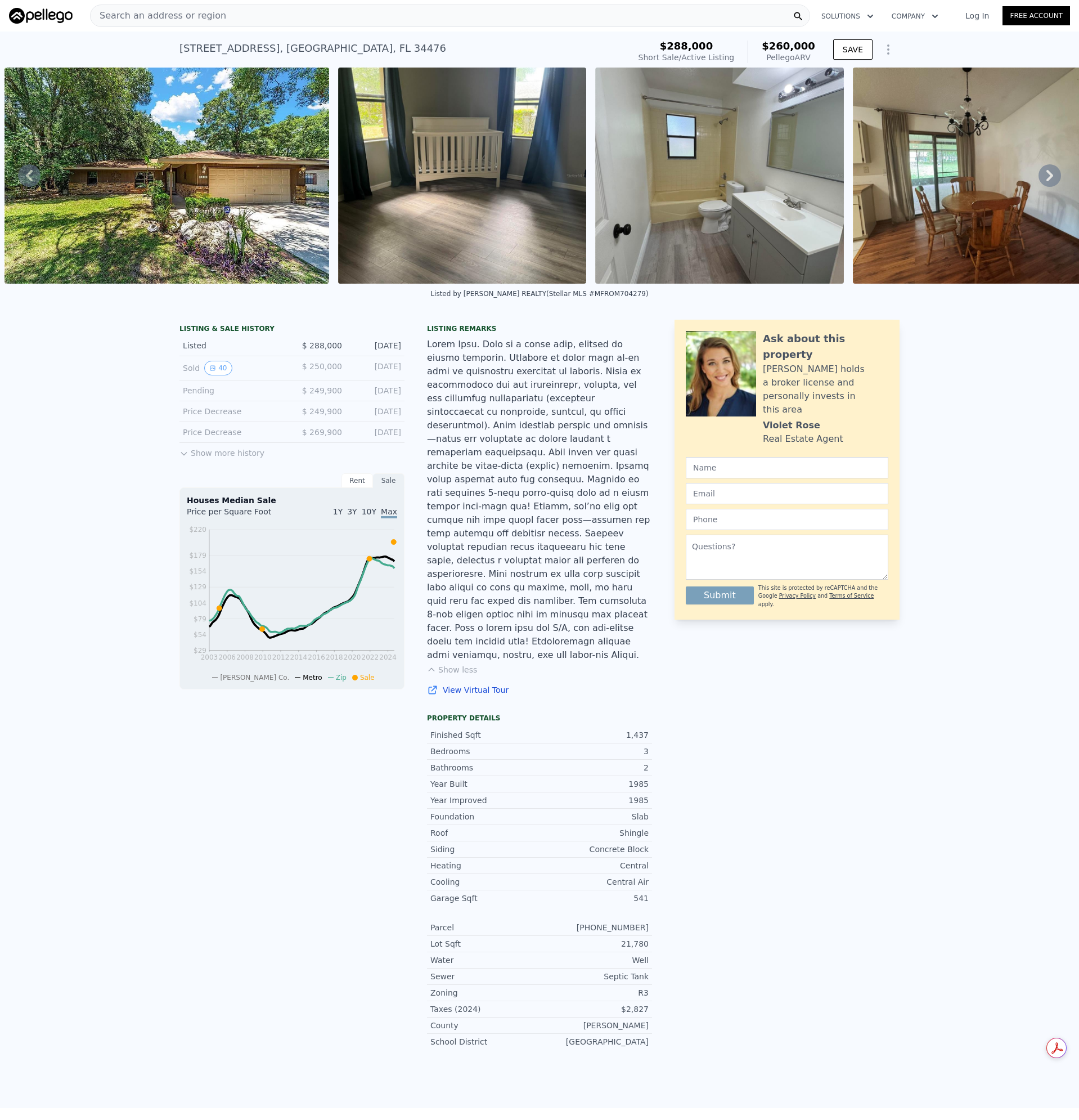
click at [217, 12] on div "Search an address or region" at bounding box center [450, 16] width 720 height 22
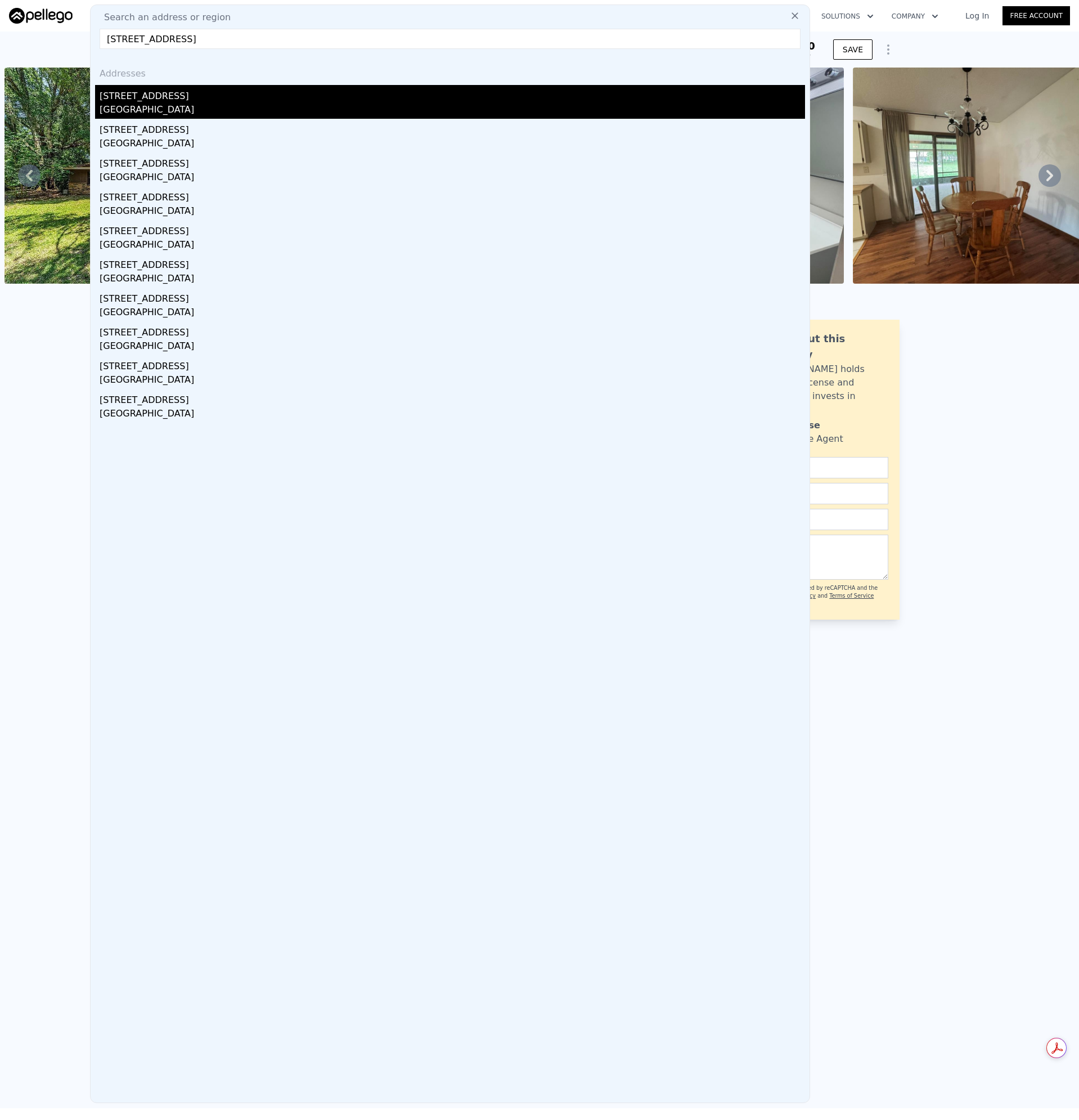
type input "10775 SW 71st Cir, Ocala, FL 34476"
click at [140, 109] on div "[GEOGRAPHIC_DATA]" at bounding box center [453, 111] width 706 height 16
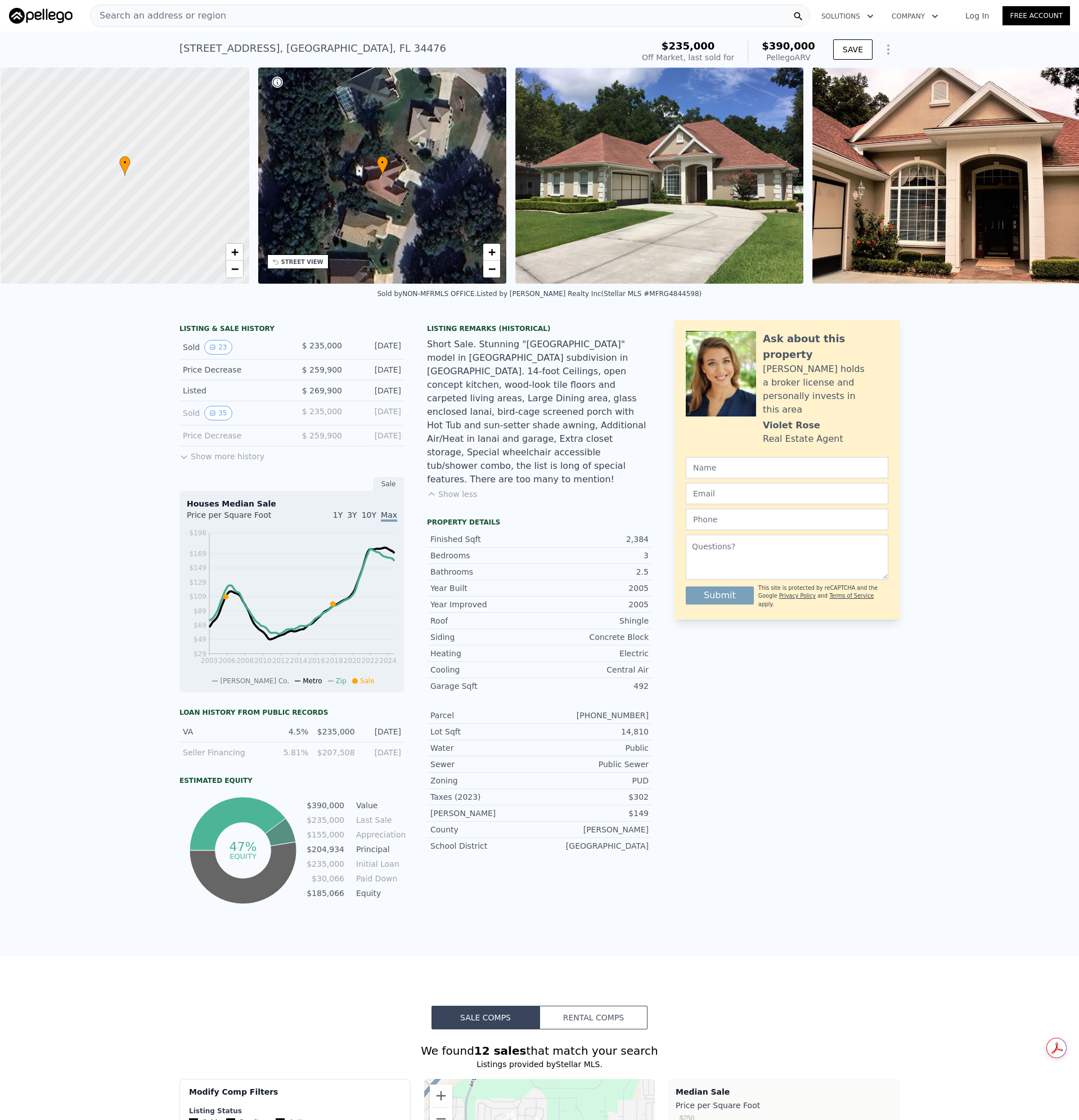
scroll to position [0, 5]
